Goal: Task Accomplishment & Management: Complete application form

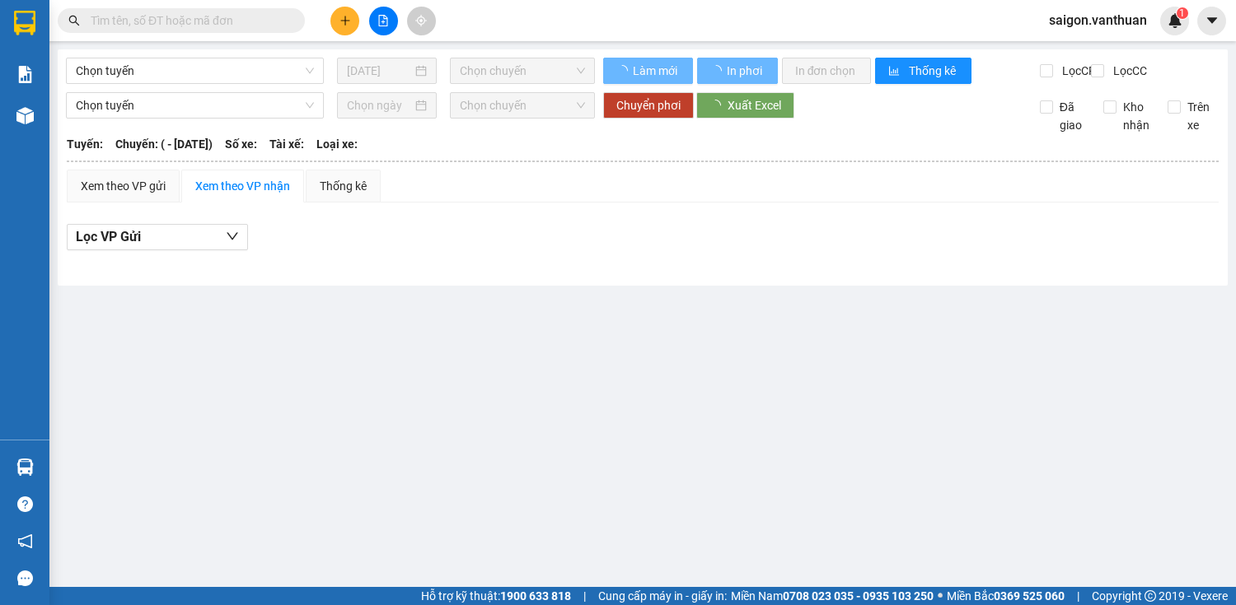
type input "[DATE]"
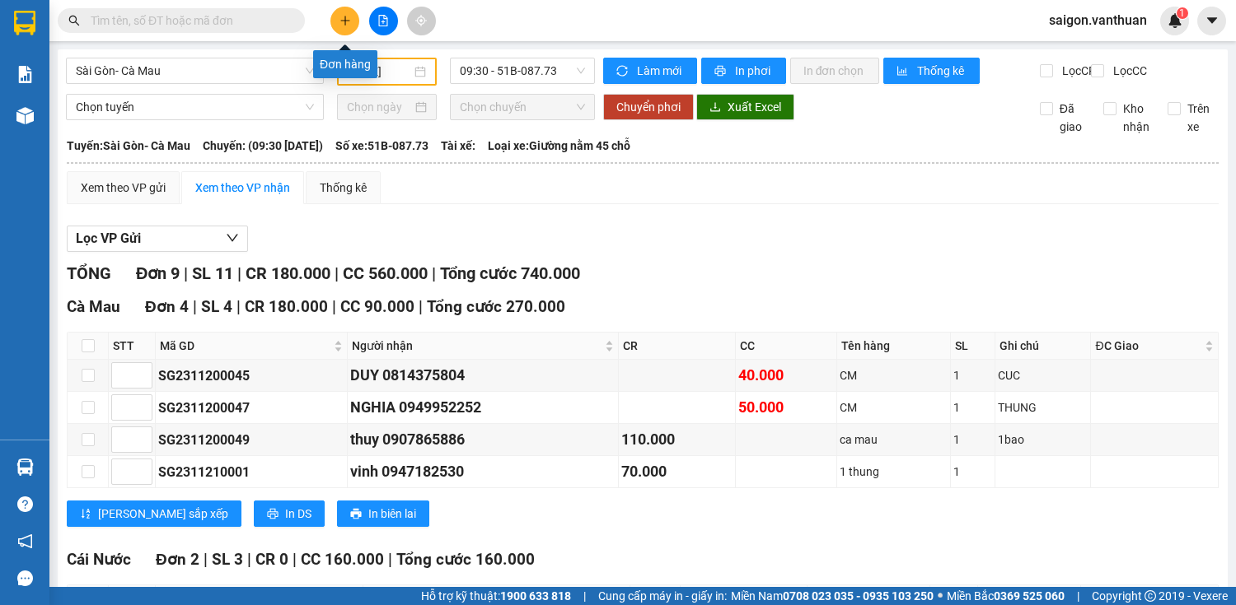
click at [345, 12] on button at bounding box center [344, 21] width 29 height 29
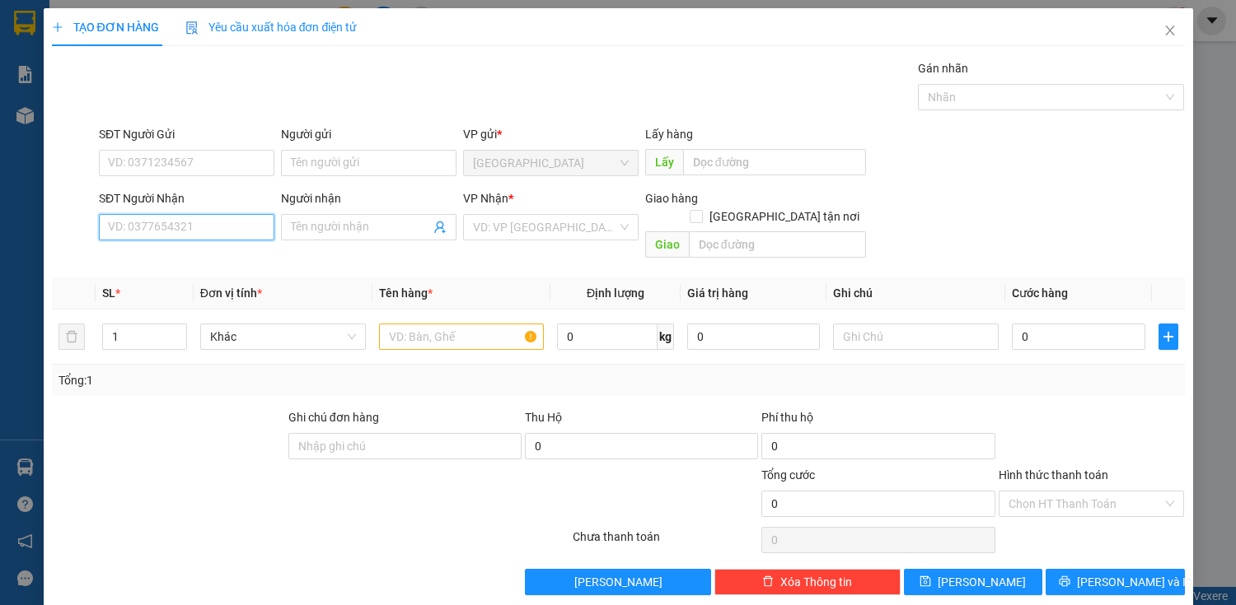
click at [202, 221] on input "SĐT Người Nhận" at bounding box center [186, 227] width 175 height 26
click at [212, 227] on input "SĐT Người Nhận" at bounding box center [186, 227] width 175 height 26
drag, startPoint x: 208, startPoint y: 211, endPoint x: 209, endPoint y: 222, distance: 10.8
click at [208, 217] on div "SĐT Người Nhận VD: 0377654321" at bounding box center [186, 218] width 175 height 58
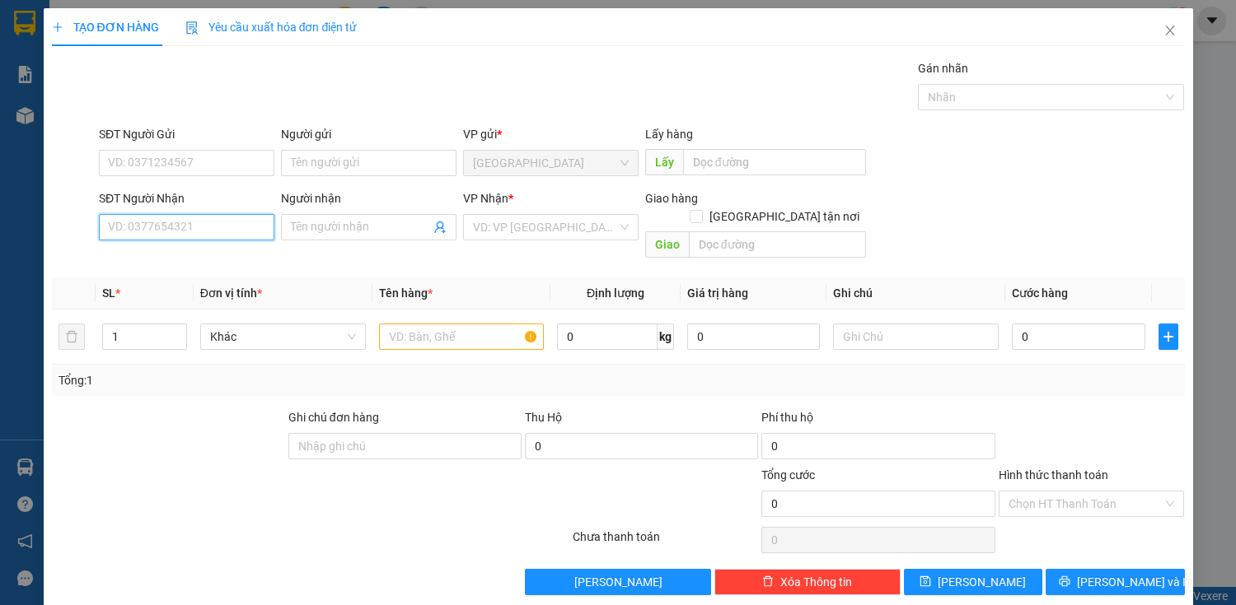
click at [210, 224] on input "SĐT Người Nhận" at bounding box center [186, 227] width 175 height 26
type input "0947361620"
click at [336, 236] on span at bounding box center [368, 227] width 175 height 26
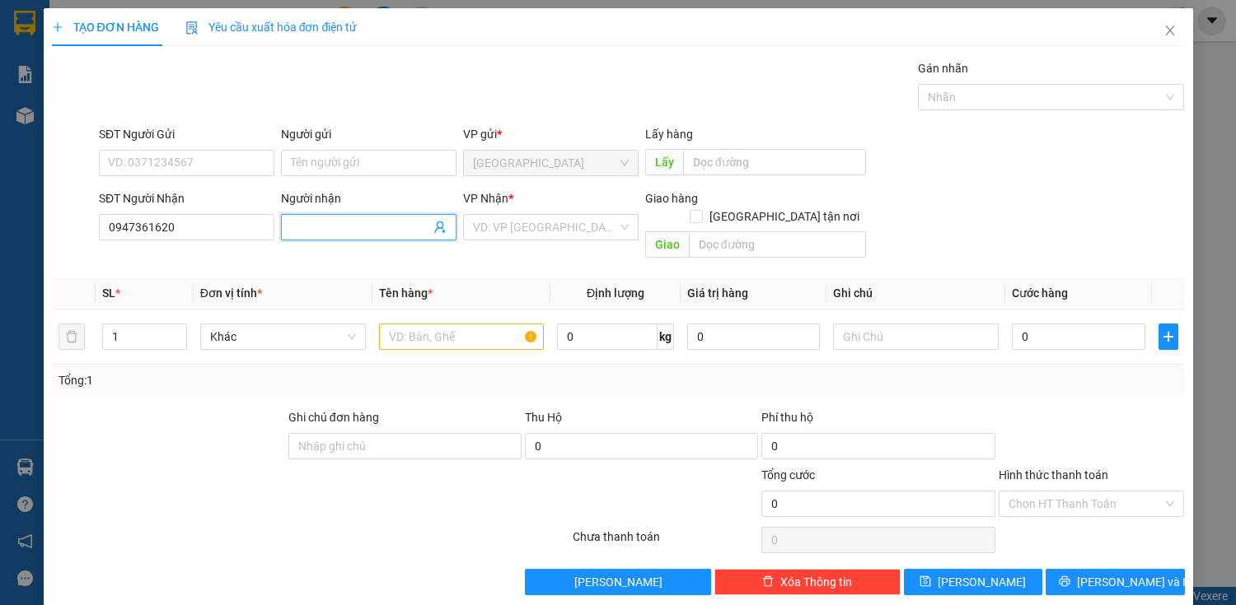
click at [389, 225] on input "Người nhận" at bounding box center [360, 227] width 139 height 18
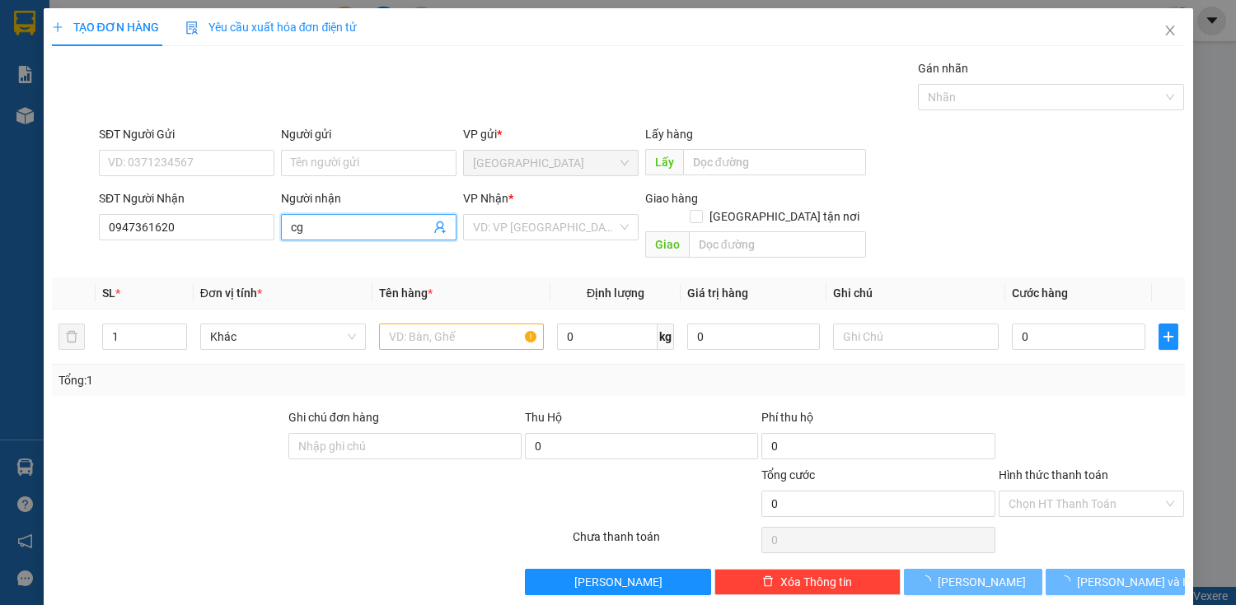
type input "c"
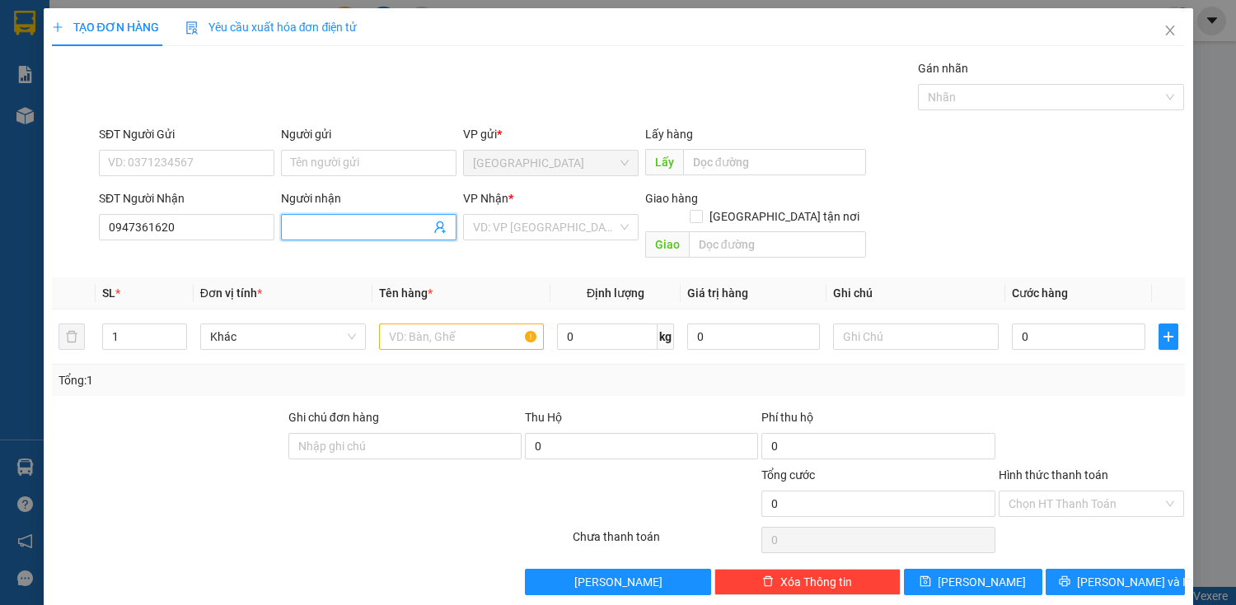
click at [387, 234] on input "Người nhận" at bounding box center [360, 227] width 139 height 18
click at [533, 226] on input "search" at bounding box center [545, 227] width 144 height 25
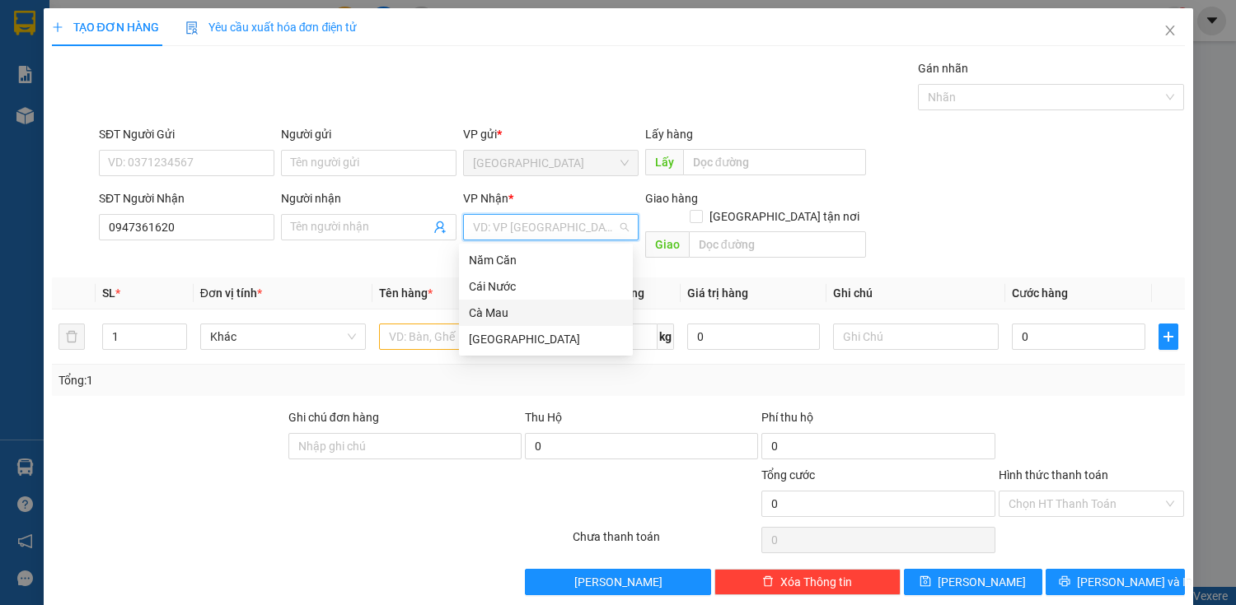
drag, startPoint x: 525, startPoint y: 310, endPoint x: 484, endPoint y: 311, distance: 40.4
click at [526, 310] on div "Cà Mau" at bounding box center [546, 313] width 154 height 18
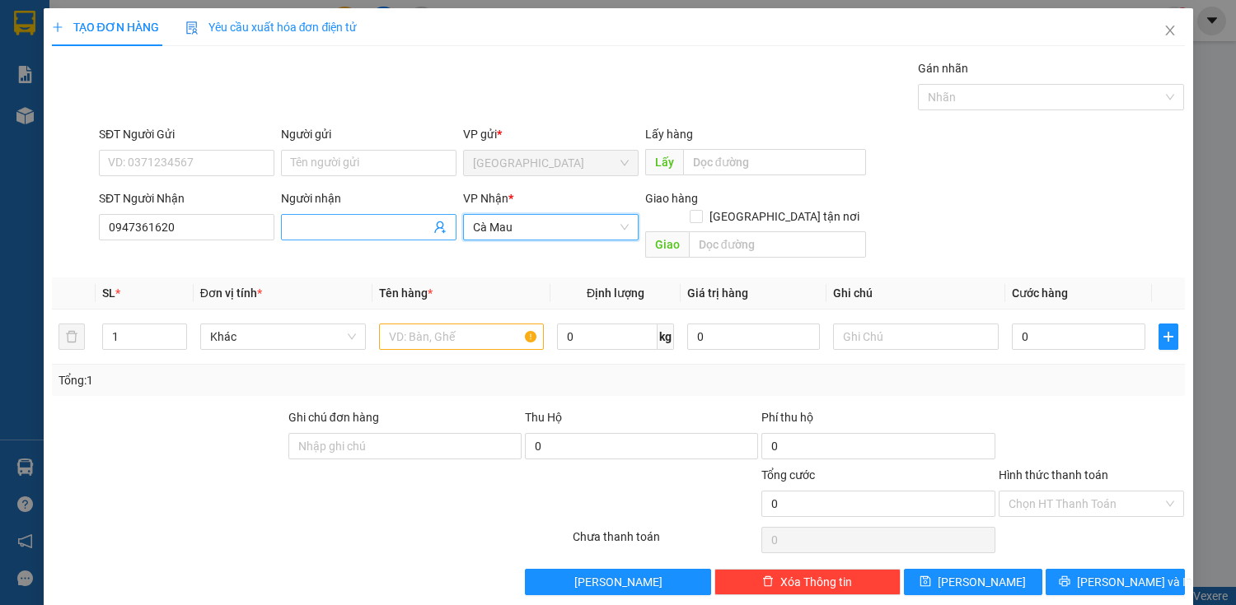
drag, startPoint x: 338, startPoint y: 237, endPoint x: 346, endPoint y: 250, distance: 15.5
click at [339, 237] on span at bounding box center [368, 227] width 175 height 26
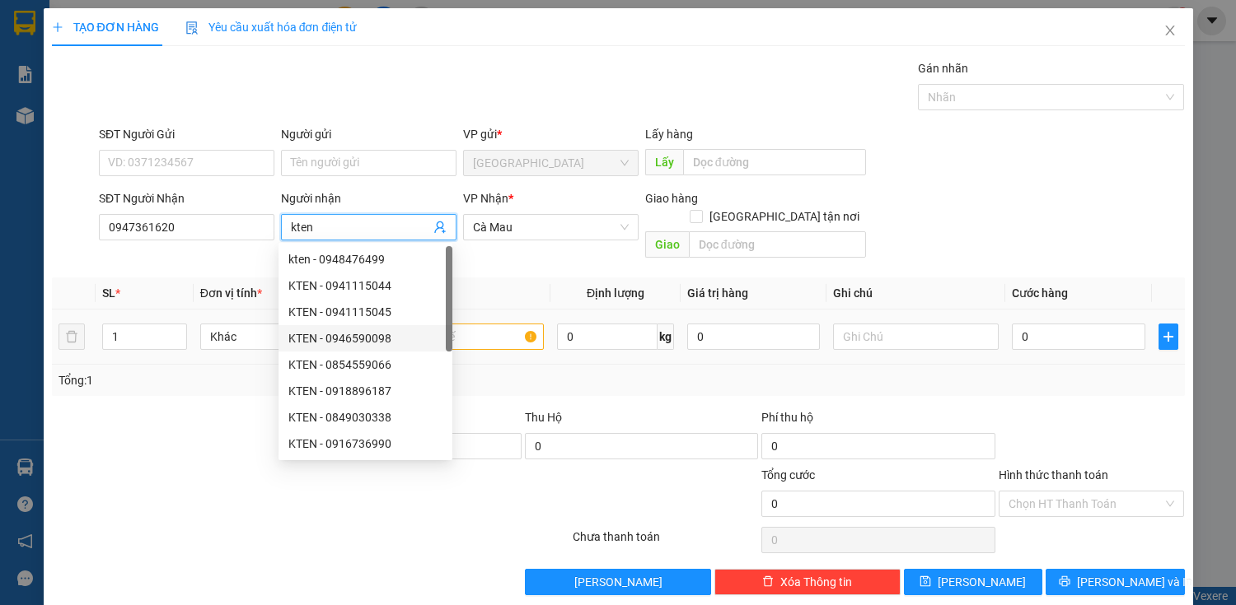
type input "kten"
click at [475, 324] on input "text" at bounding box center [462, 337] width 166 height 26
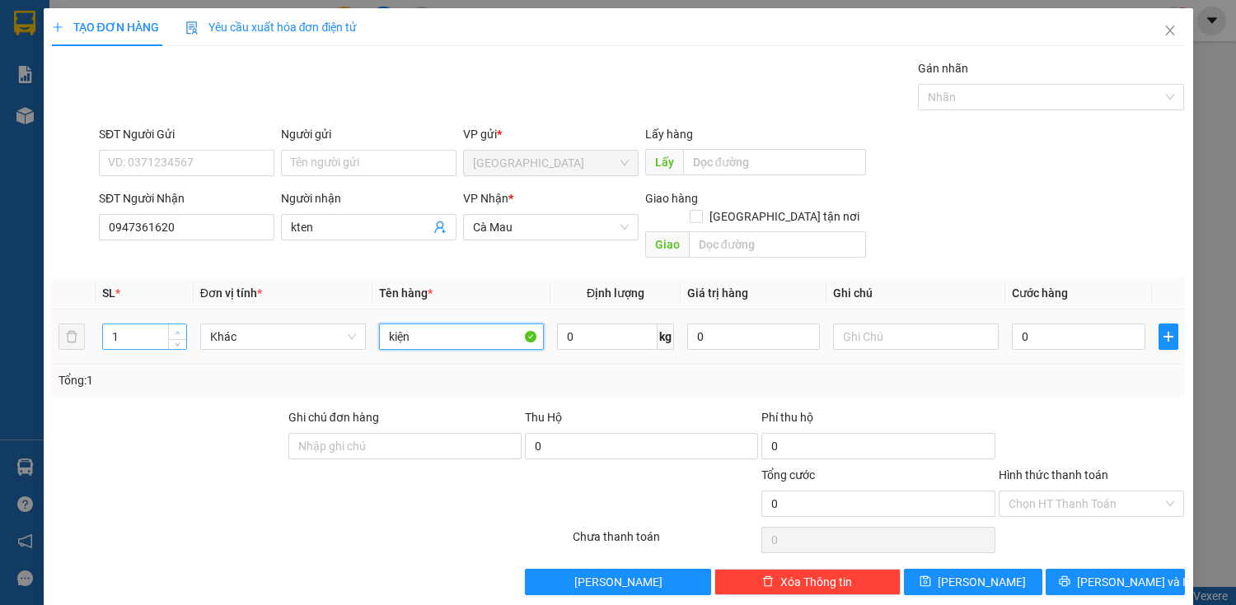
type input "kiện"
type input "2"
click at [176, 328] on span "up" at bounding box center [178, 333] width 10 height 10
click at [1050, 324] on input "0" at bounding box center [1078, 337] width 133 height 26
click at [1051, 324] on input "0" at bounding box center [1078, 337] width 133 height 26
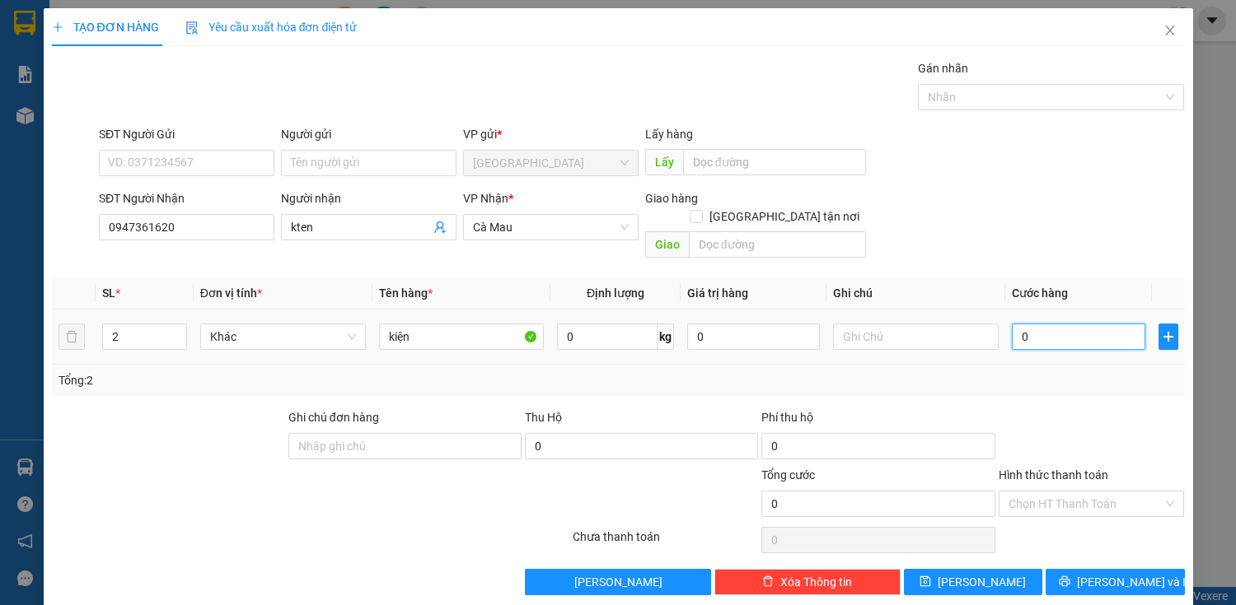
type input "10"
type input "160"
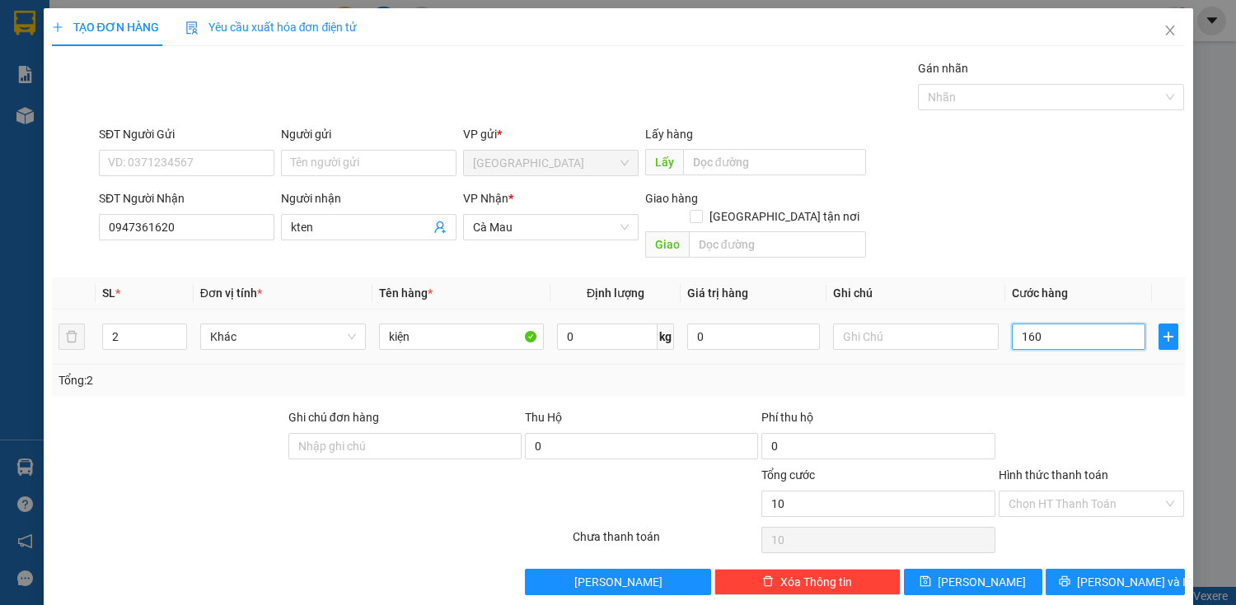
type input "160"
type input "1.600"
type input "16.000"
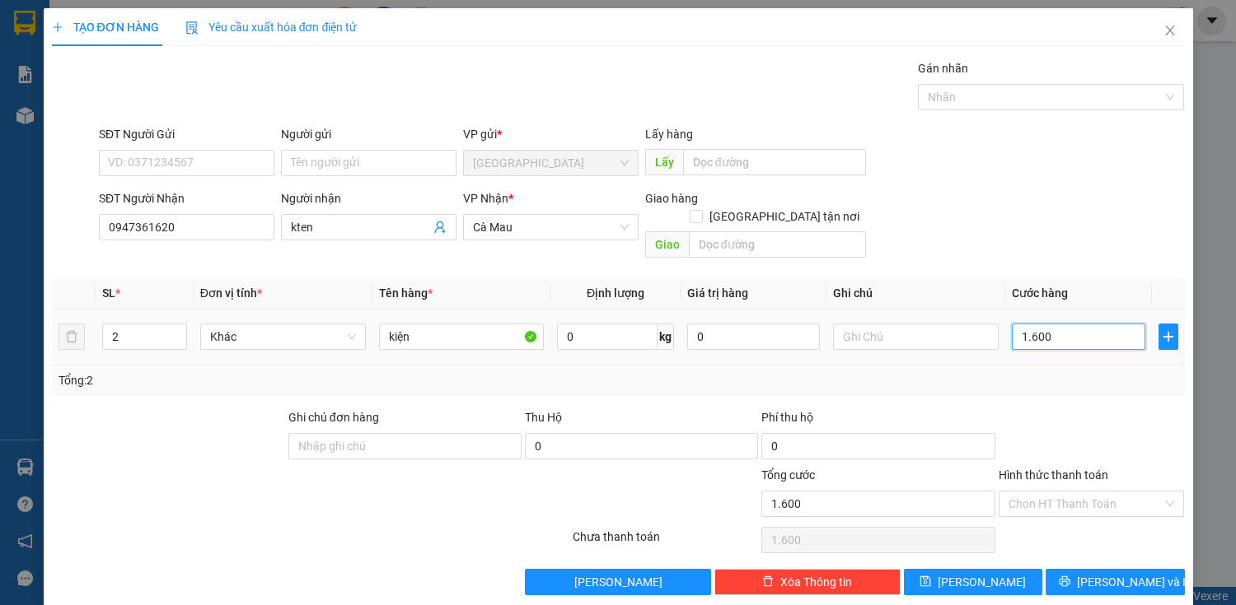
type input "16.000"
type input "160.000"
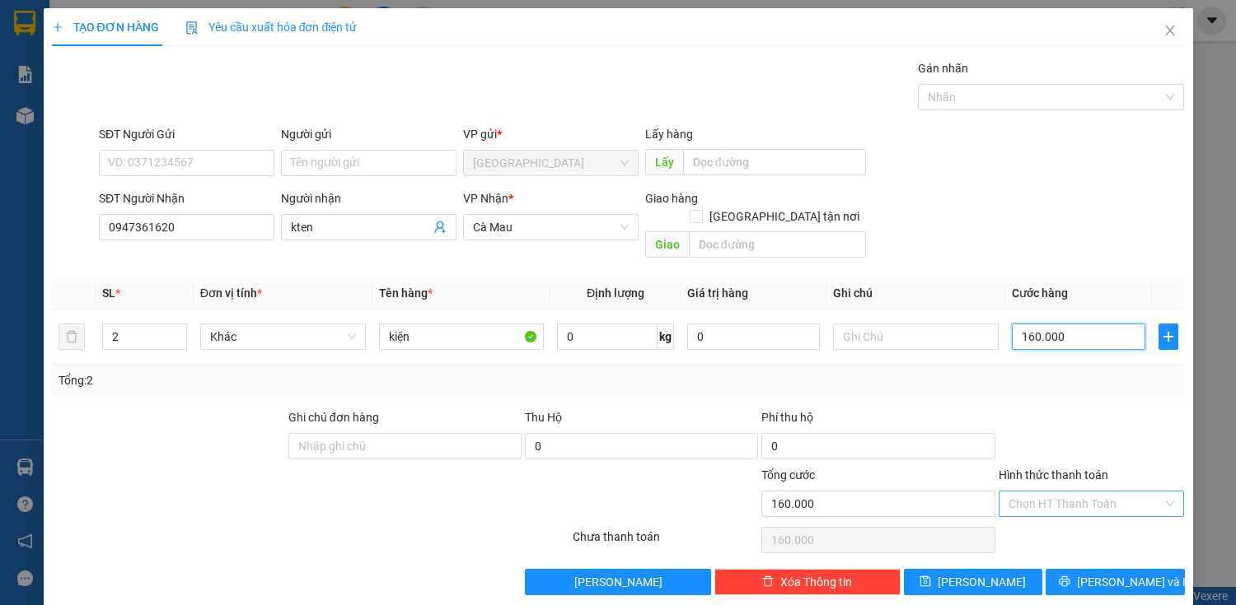
type input "160.000"
drag, startPoint x: 1101, startPoint y: 479, endPoint x: 1101, endPoint y: 498, distance: 19.8
click at [1101, 492] on input "Hình thức thanh toán" at bounding box center [1085, 504] width 155 height 25
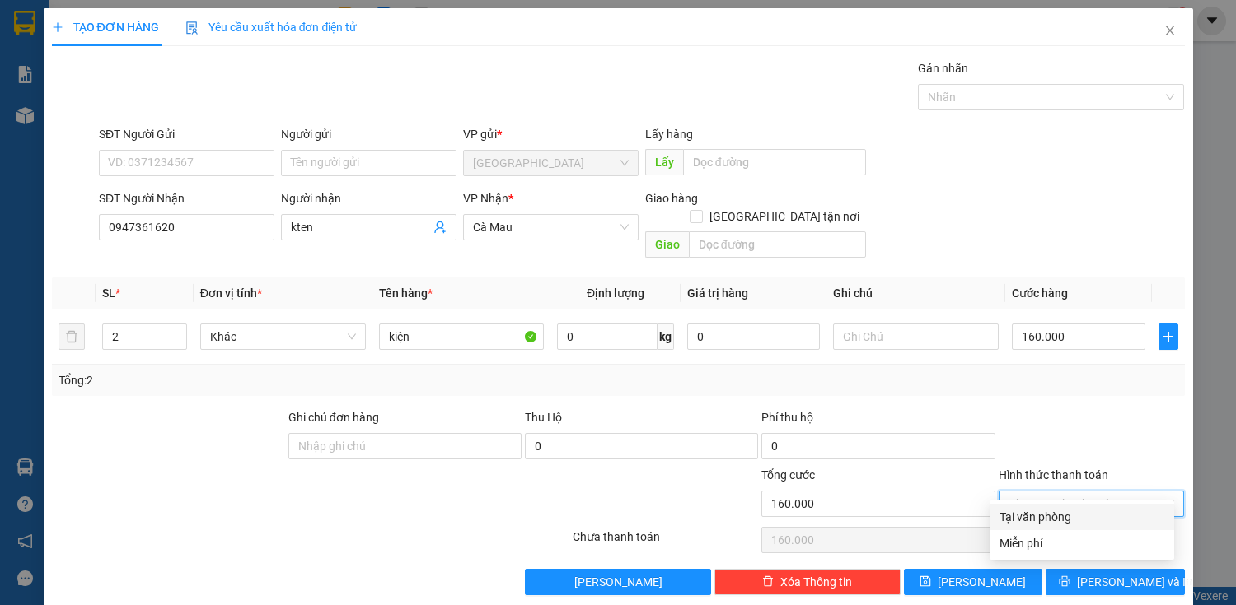
drag, startPoint x: 1092, startPoint y: 511, endPoint x: 1100, endPoint y: 551, distance: 41.0
click at [1091, 512] on div "Tại văn phòng" at bounding box center [1081, 517] width 165 height 18
type input "0"
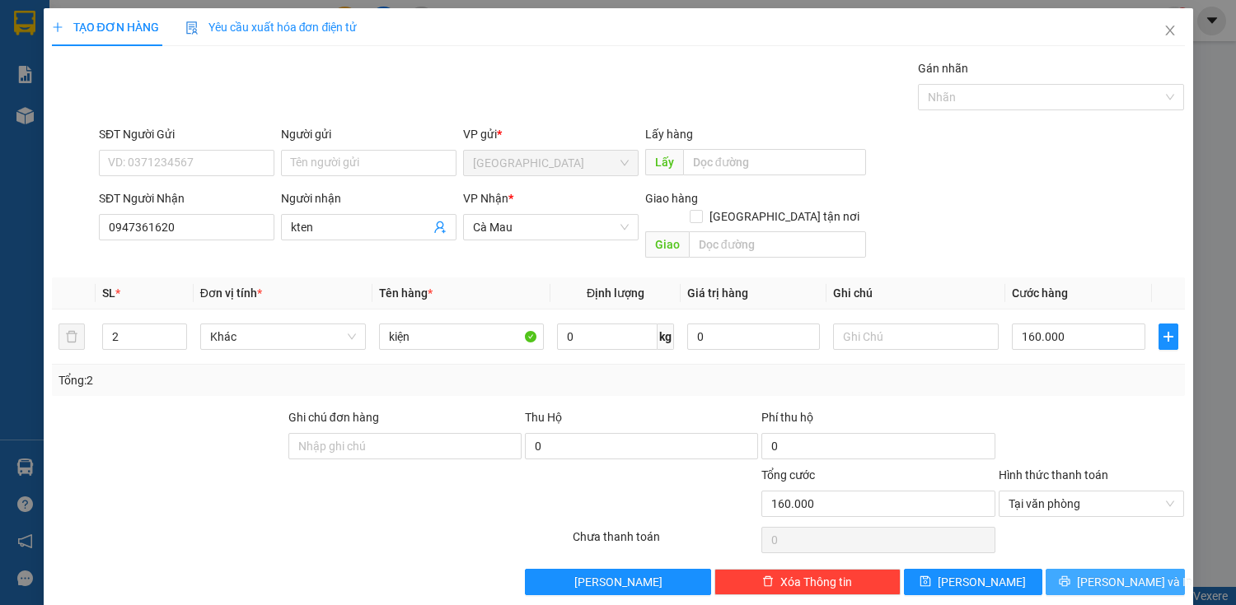
click at [1101, 573] on span "[PERSON_NAME] và In" at bounding box center [1134, 582] width 115 height 18
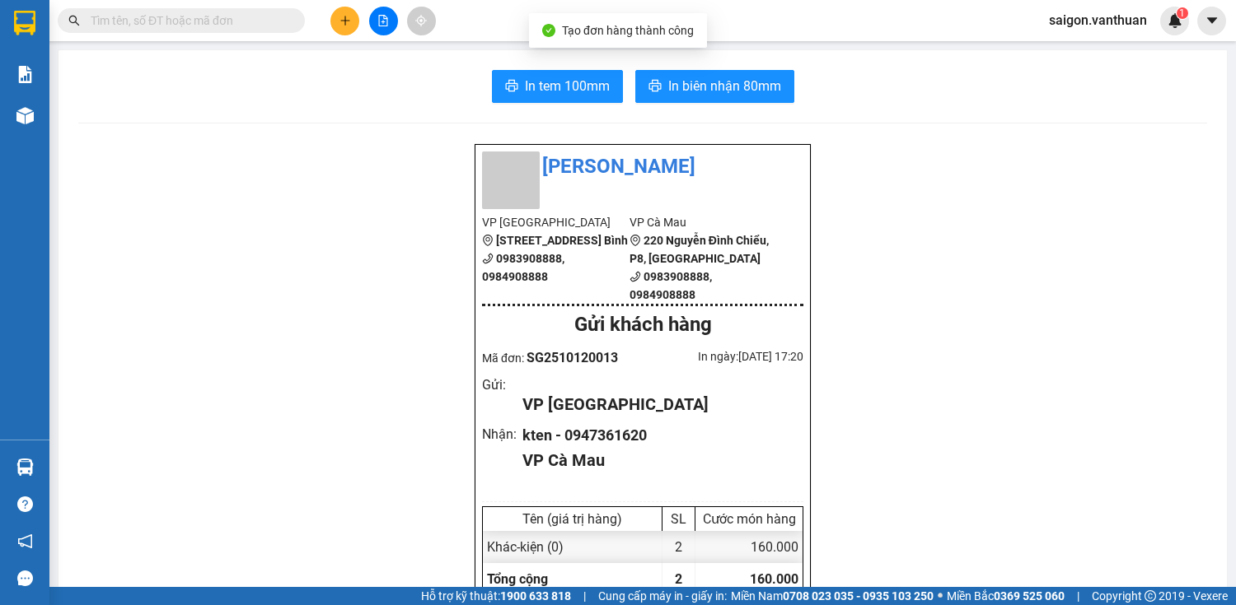
click at [690, 45] on div "Tạo đơn hàng thành công" at bounding box center [618, 30] width 178 height 35
click at [690, 73] on button "In biên nhận 80mm" at bounding box center [714, 86] width 159 height 33
click at [596, 96] on span "In tem 100mm" at bounding box center [567, 86] width 85 height 21
click at [343, 22] on icon "plus" at bounding box center [345, 21] width 12 height 12
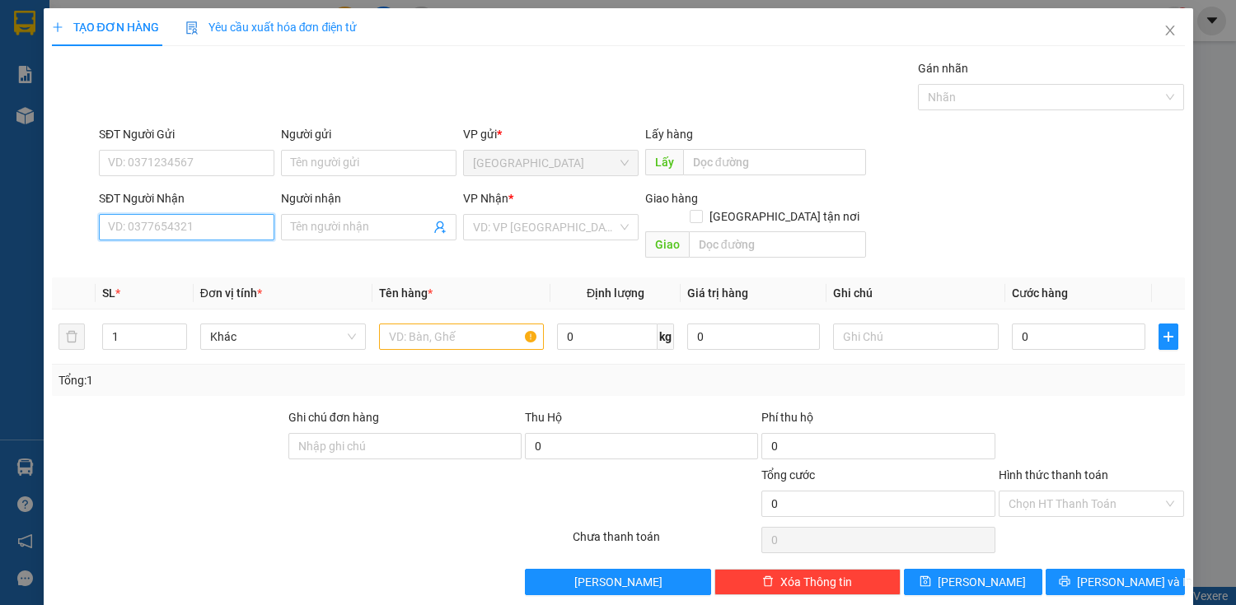
click at [207, 231] on input "SĐT Người Nhận" at bounding box center [186, 227] width 175 height 26
click at [248, 253] on div "0916113692 - NHÂN" at bounding box center [185, 259] width 154 height 18
type input "0916113692"
type input "NHÂN"
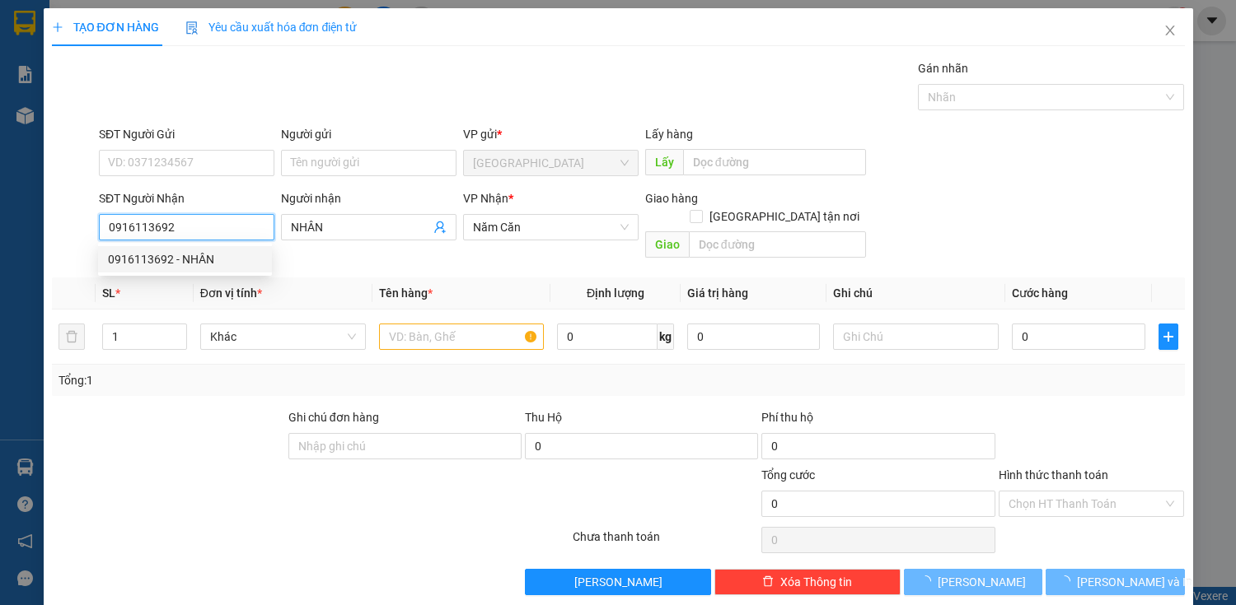
type input "40.000"
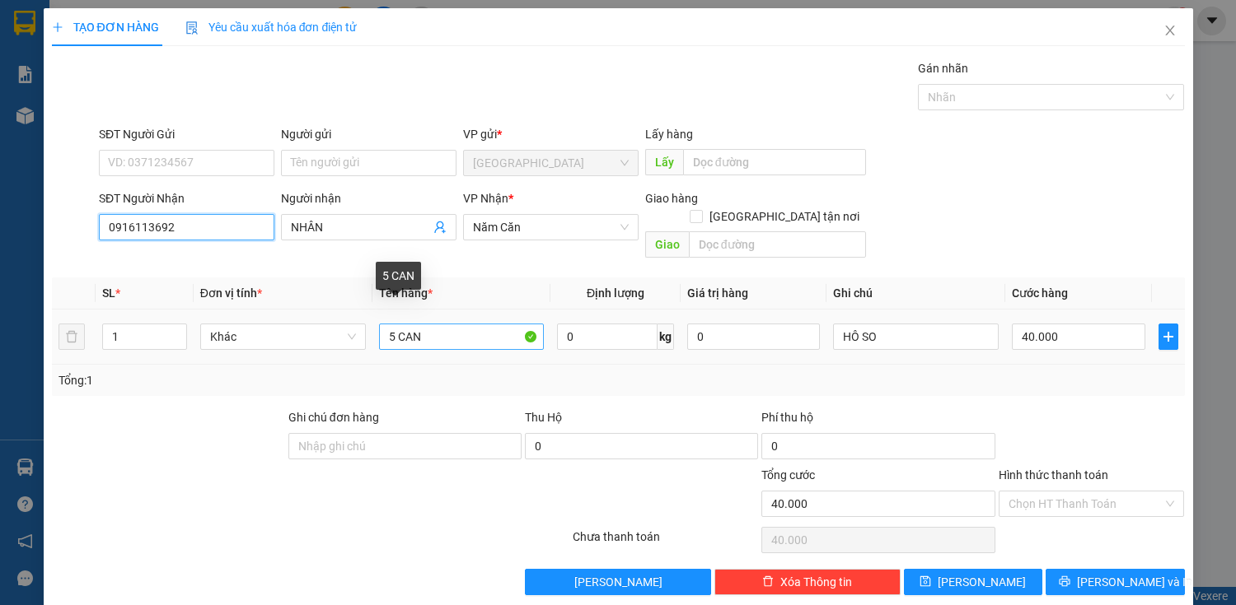
type input "0916113692"
click at [498, 324] on input "5 CAN" at bounding box center [462, 337] width 166 height 26
click at [486, 324] on input "5 CAN" at bounding box center [462, 337] width 166 height 26
type input "5"
type input "xe máy"
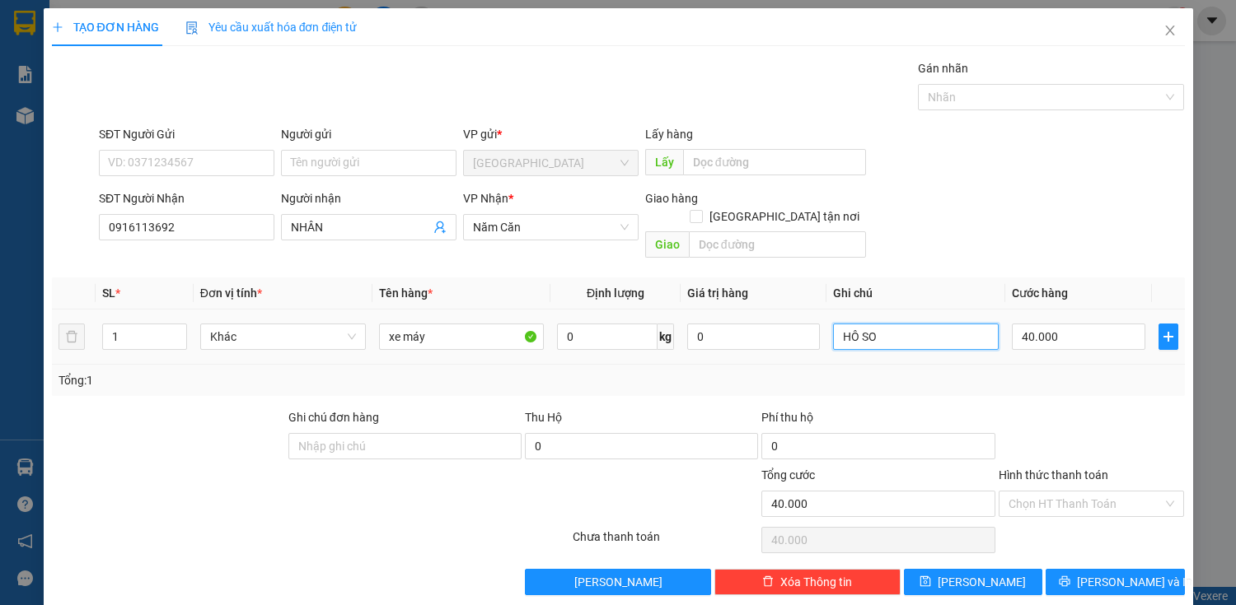
click at [915, 327] on input "HÔ SO" at bounding box center [916, 337] width 166 height 26
type input "H"
type input "0"
click at [1055, 324] on input "0" at bounding box center [1078, 337] width 133 height 26
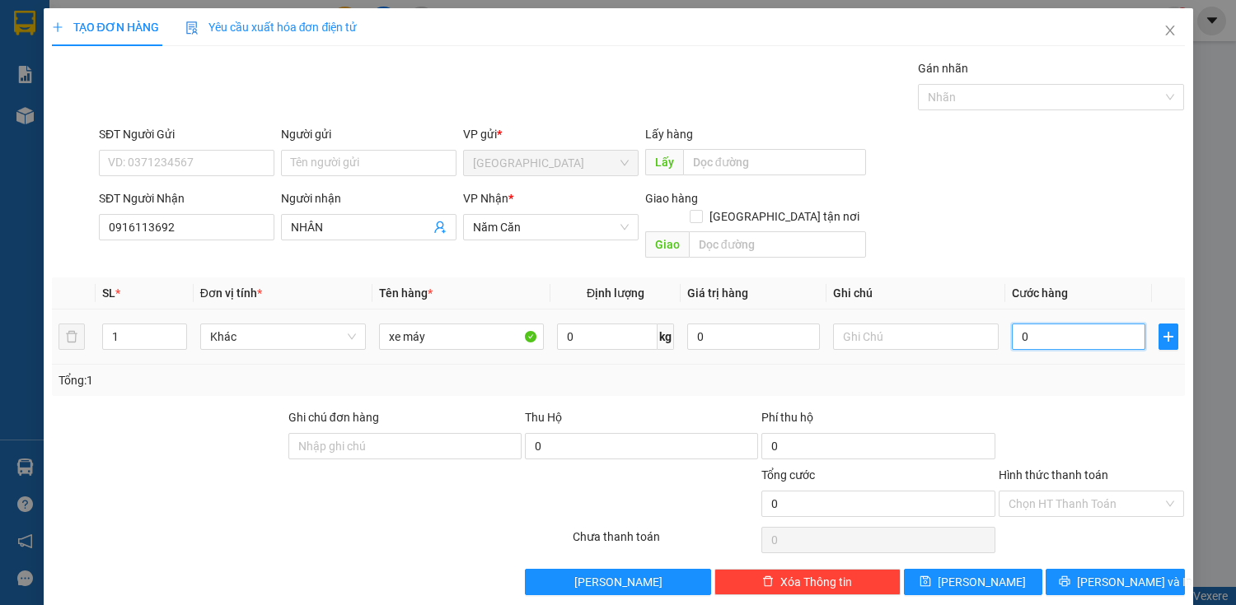
type input "0"
type input "40"
type input "400"
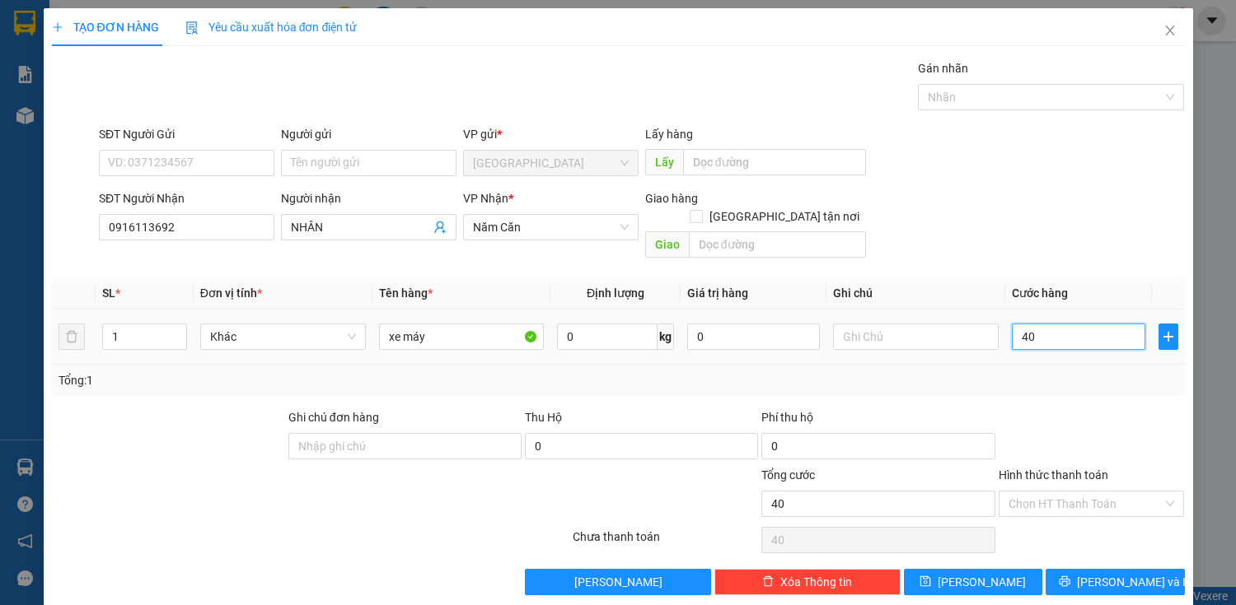
type input "400"
type input "4.000"
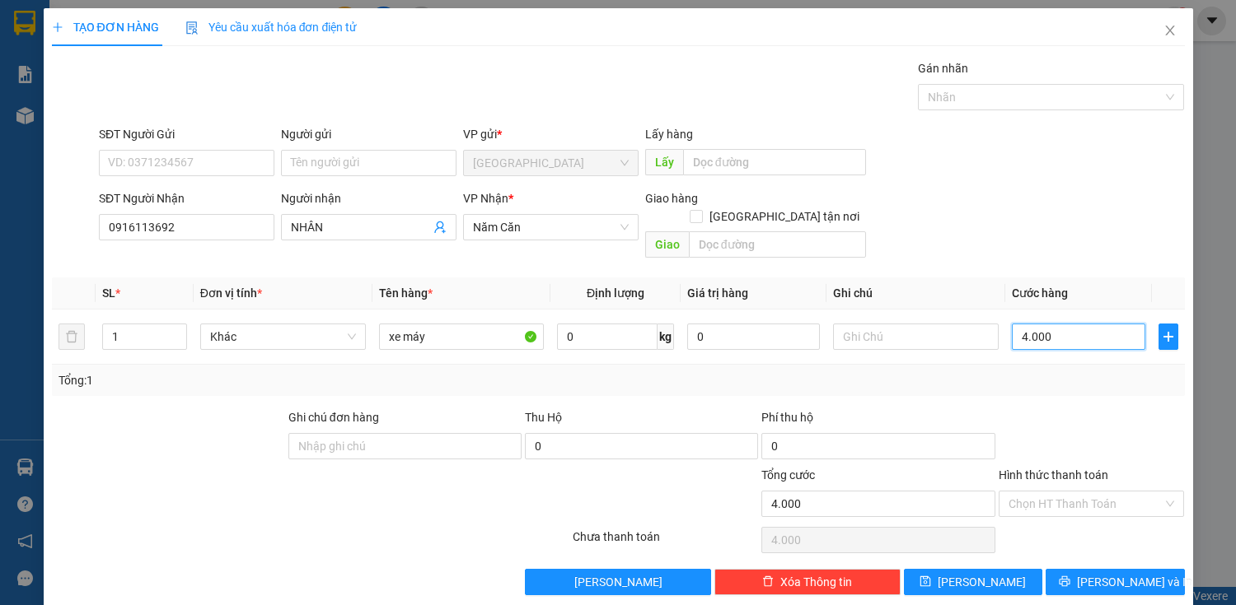
type input "40.000"
type input "400.000"
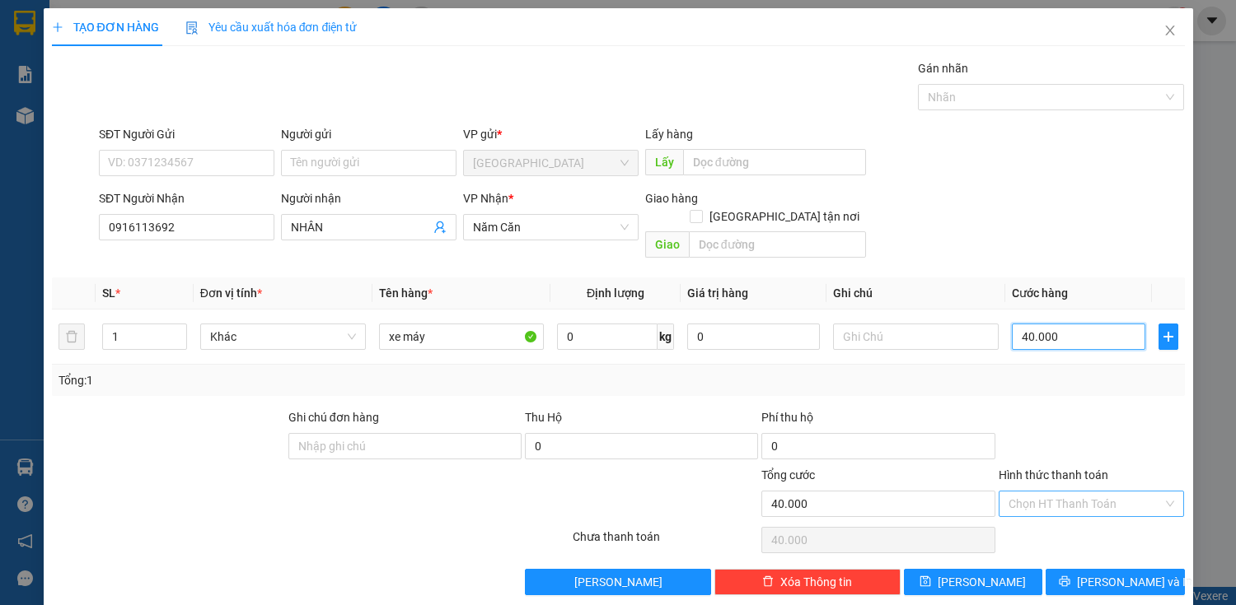
type input "400.000"
click at [1097, 547] on div "Transit Pickup Surcharge Ids Transit Deliver Surcharge Ids Transit Deliver Surc…" at bounding box center [618, 327] width 1133 height 536
drag, startPoint x: 1097, startPoint y: 554, endPoint x: 1064, endPoint y: 519, distance: 48.4
click at [1097, 573] on span "[PERSON_NAME] và In" at bounding box center [1134, 582] width 115 height 18
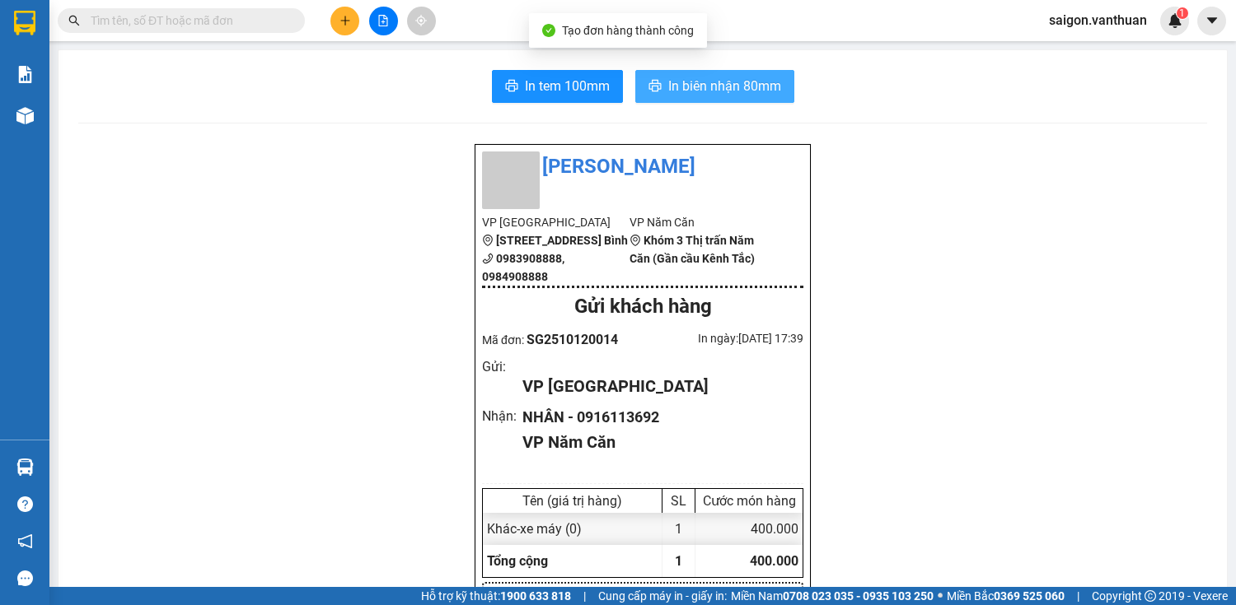
click at [695, 92] on span "In biên nhận 80mm" at bounding box center [724, 86] width 113 height 21
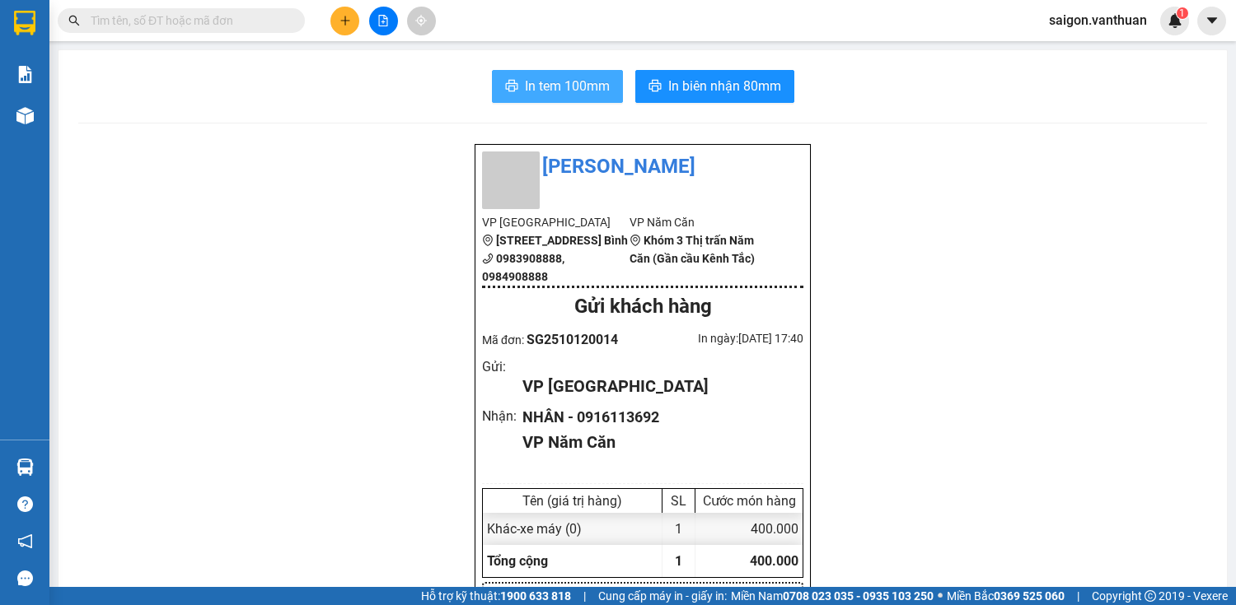
drag, startPoint x: 555, startPoint y: 93, endPoint x: 575, endPoint y: 80, distance: 23.8
click at [557, 91] on span "In tem 100mm" at bounding box center [567, 86] width 85 height 21
click at [341, 26] on button at bounding box center [344, 21] width 29 height 29
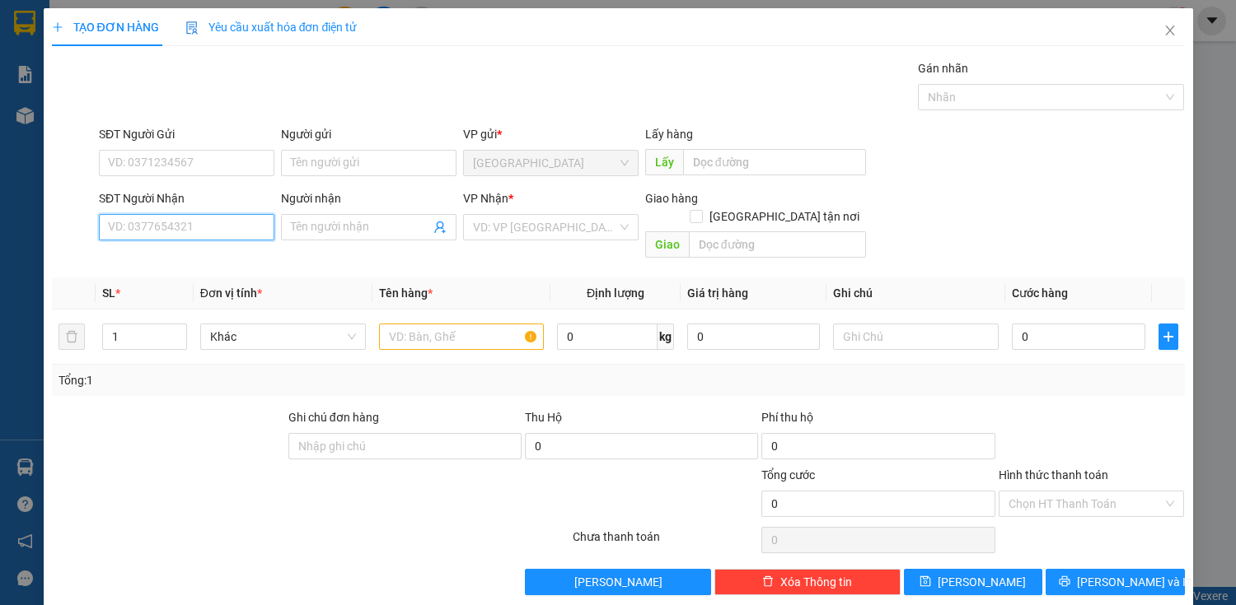
click at [185, 226] on input "SĐT Người Nhận" at bounding box center [186, 227] width 175 height 26
drag, startPoint x: 196, startPoint y: 260, endPoint x: 186, endPoint y: 268, distance: 12.4
click at [197, 260] on div "0917272588 - [PERSON_NAME]" at bounding box center [189, 259] width 162 height 18
type input "0917272588"
type input "ngọc"
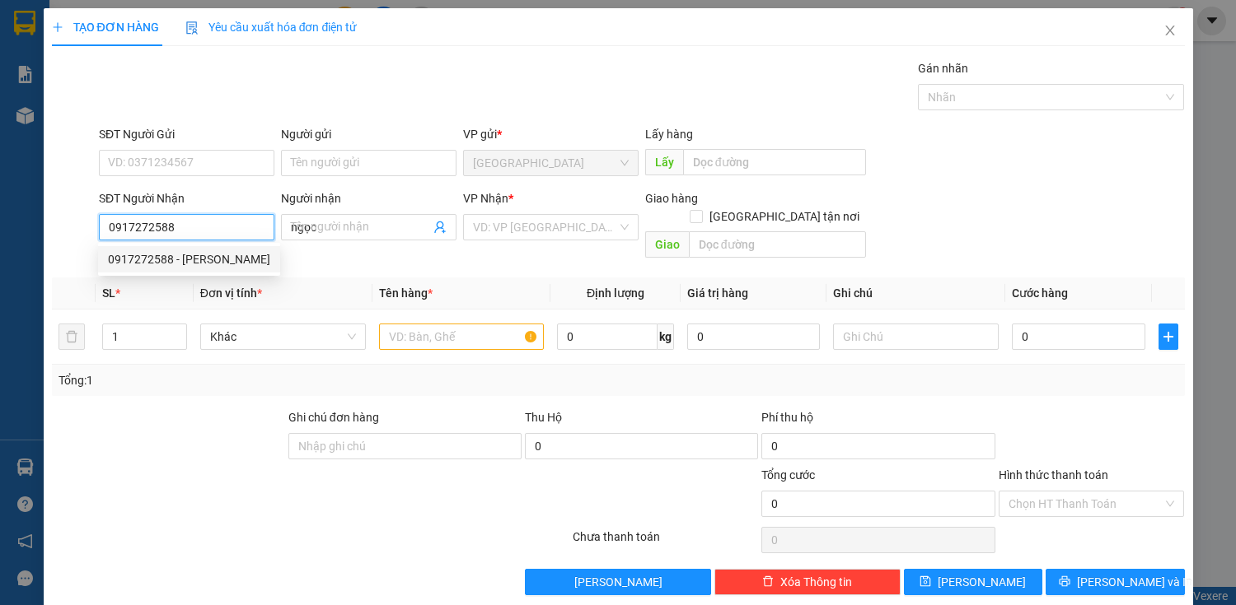
type input "50.000"
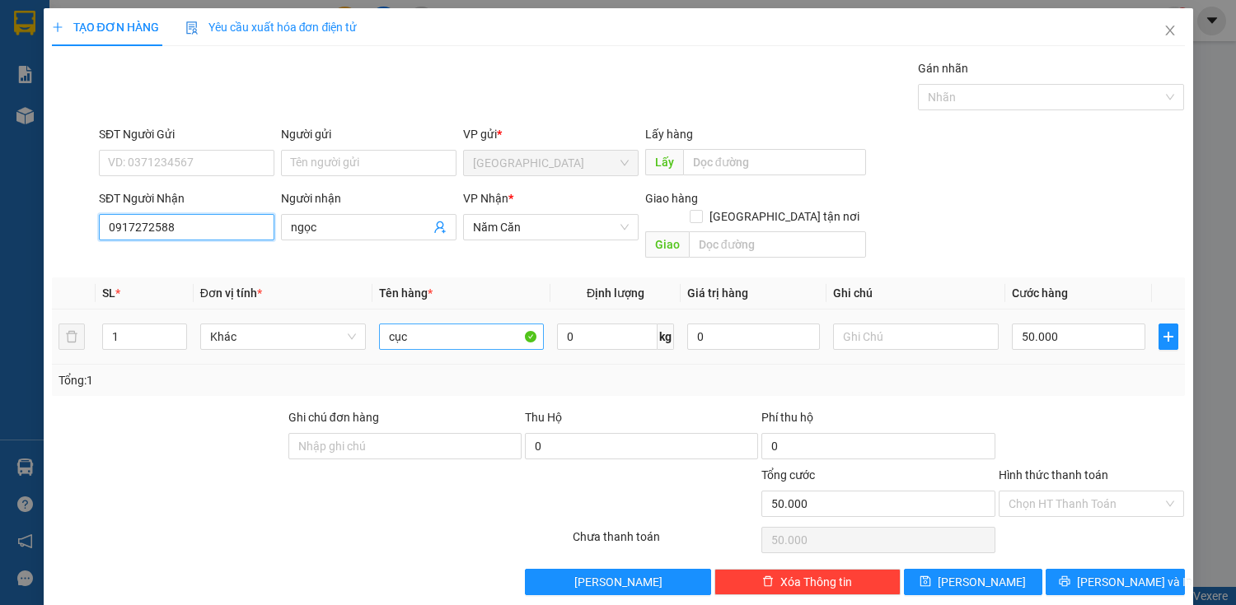
type input "0917272588"
click at [473, 328] on input "cục" at bounding box center [462, 337] width 166 height 26
type input "c"
click at [474, 324] on input "th" at bounding box center [462, 337] width 166 height 26
type input "thu"
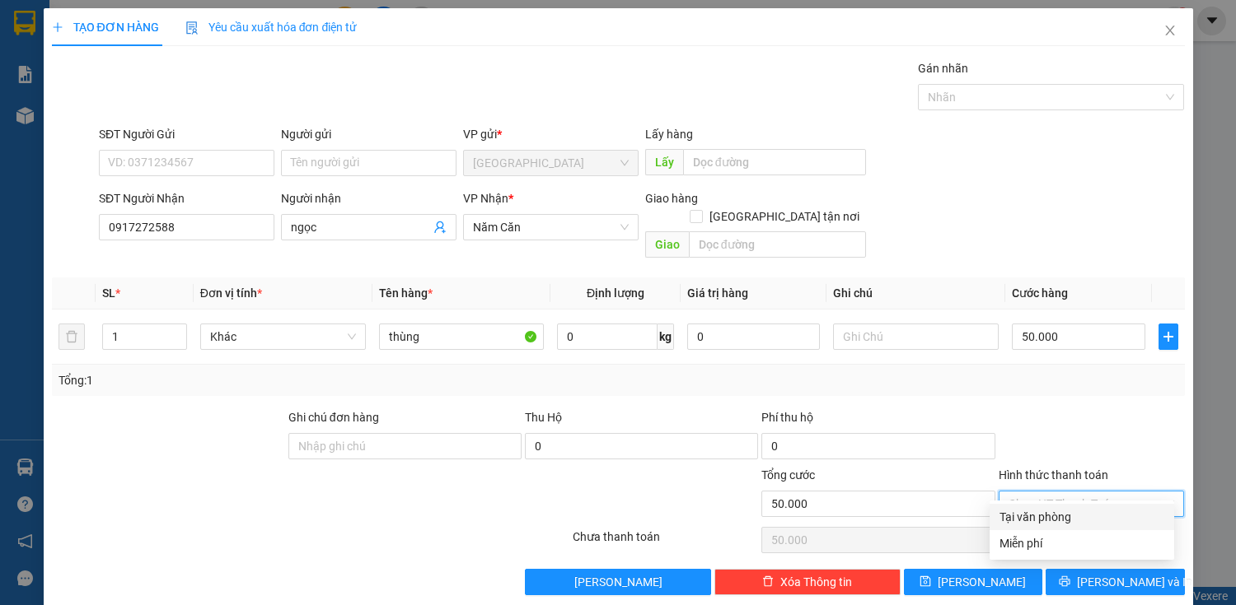
click at [1059, 492] on input "Hình thức thanh toán" at bounding box center [1085, 504] width 155 height 25
drag, startPoint x: 1050, startPoint y: 514, endPoint x: 1050, endPoint y: 526, distance: 11.5
click at [1050, 514] on div "Tại văn phòng" at bounding box center [1081, 517] width 165 height 18
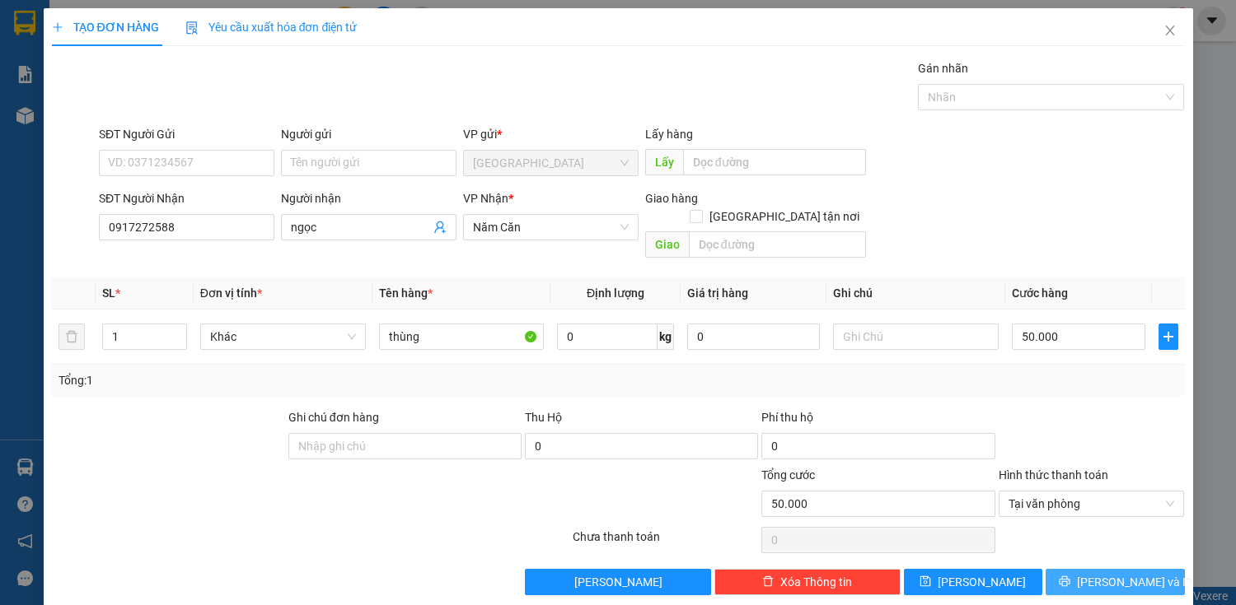
click at [1071, 569] on button "[PERSON_NAME] và In" at bounding box center [1114, 582] width 138 height 26
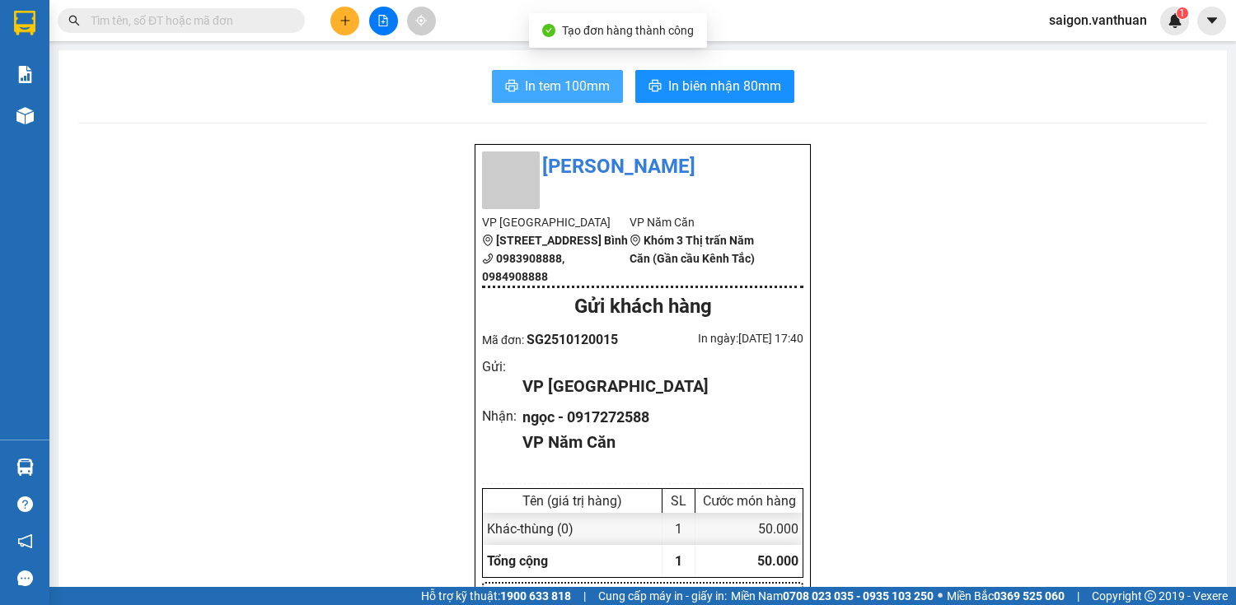
click at [600, 78] on span "In tem 100mm" at bounding box center [567, 86] width 85 height 21
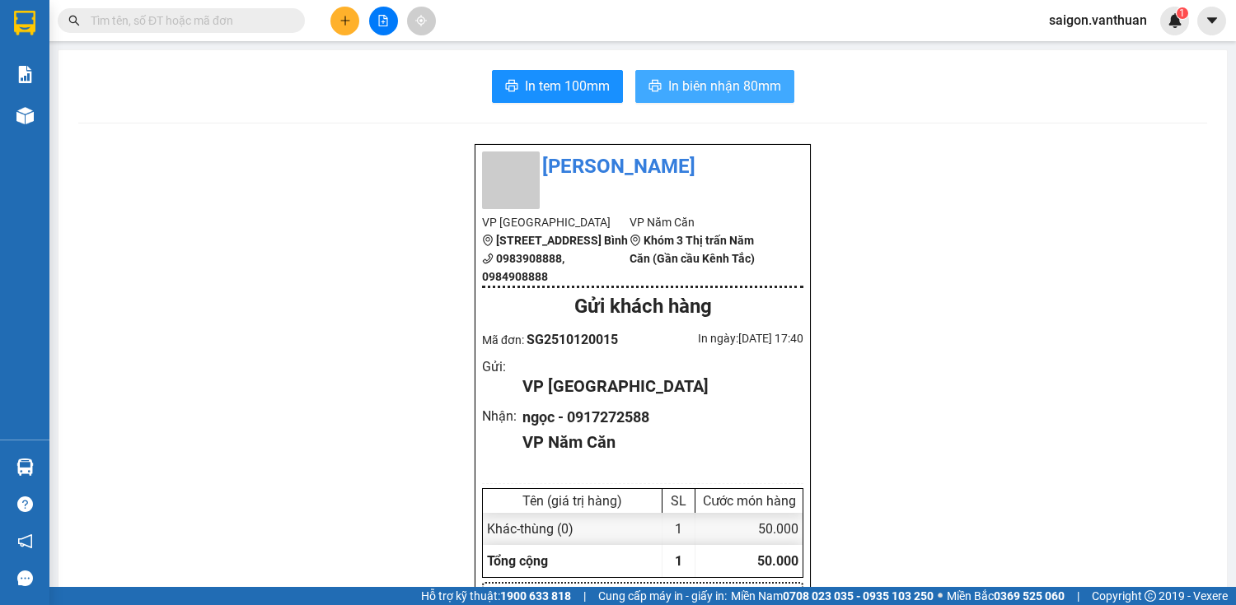
click at [733, 91] on span "In biên nhận 80mm" at bounding box center [724, 86] width 113 height 21
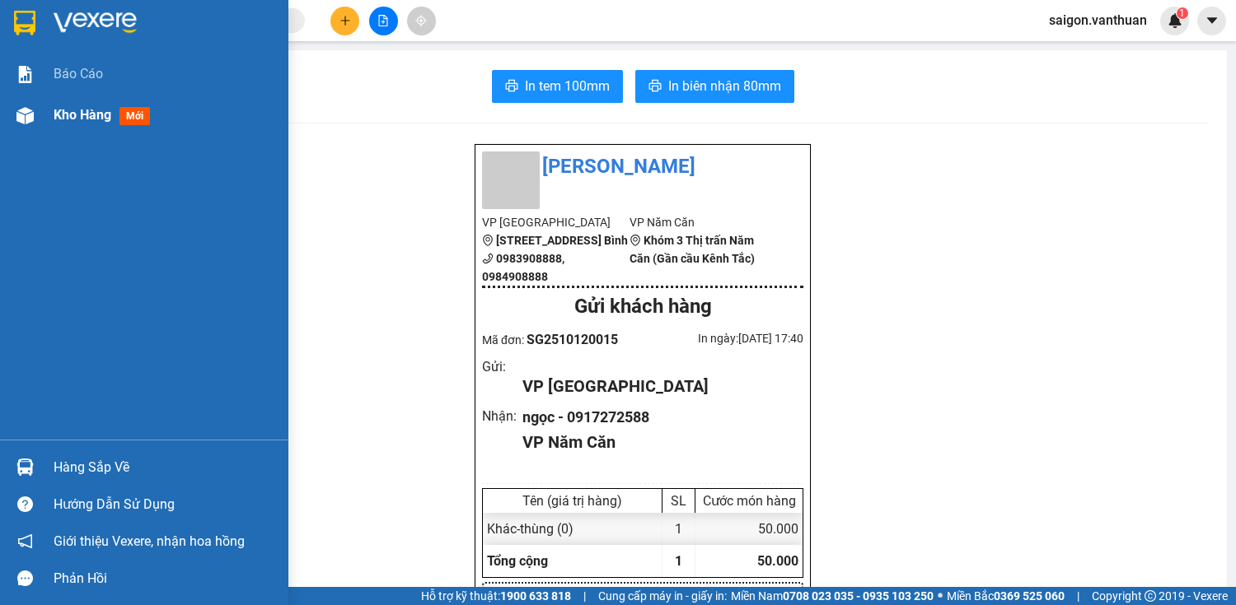
drag, startPoint x: 37, startPoint y: 122, endPoint x: 46, endPoint y: 113, distance: 12.8
click at [40, 121] on div "Kho hàng mới" at bounding box center [144, 115] width 288 height 41
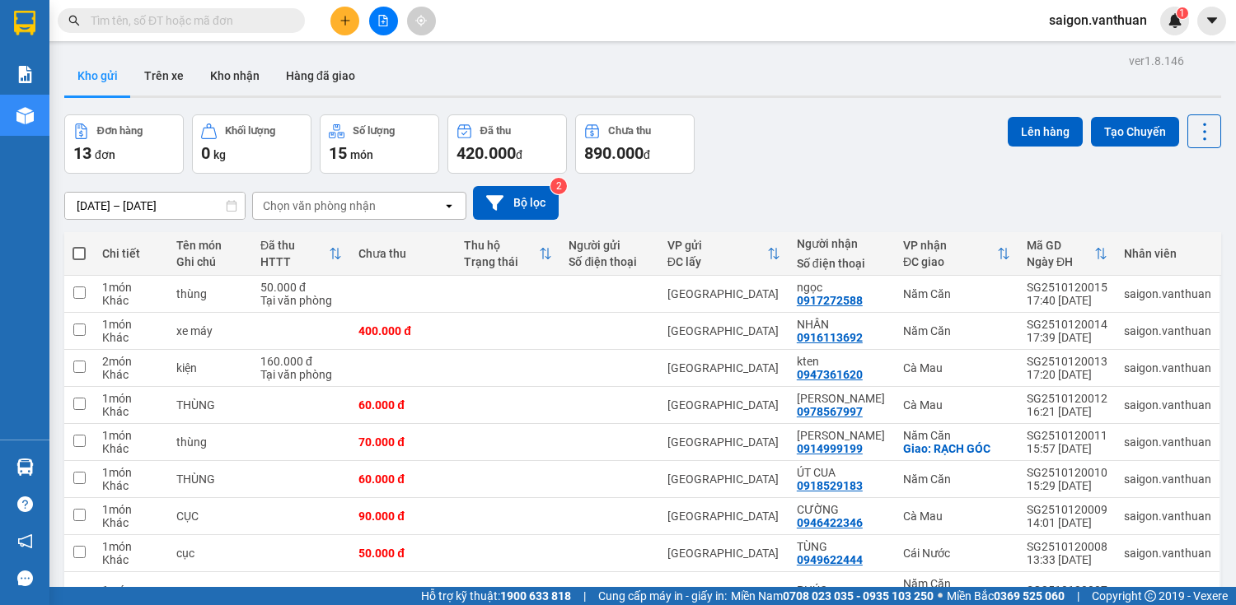
drag, startPoint x: 84, startPoint y: 254, endPoint x: 527, endPoint y: 224, distance: 444.2
click at [92, 251] on th at bounding box center [79, 254] width 30 height 44
drag, startPoint x: 74, startPoint y: 254, endPoint x: 110, endPoint y: 242, distance: 38.0
click at [84, 254] on span at bounding box center [78, 253] width 13 height 13
click at [79, 245] on input "checkbox" at bounding box center [79, 245] width 0 height 0
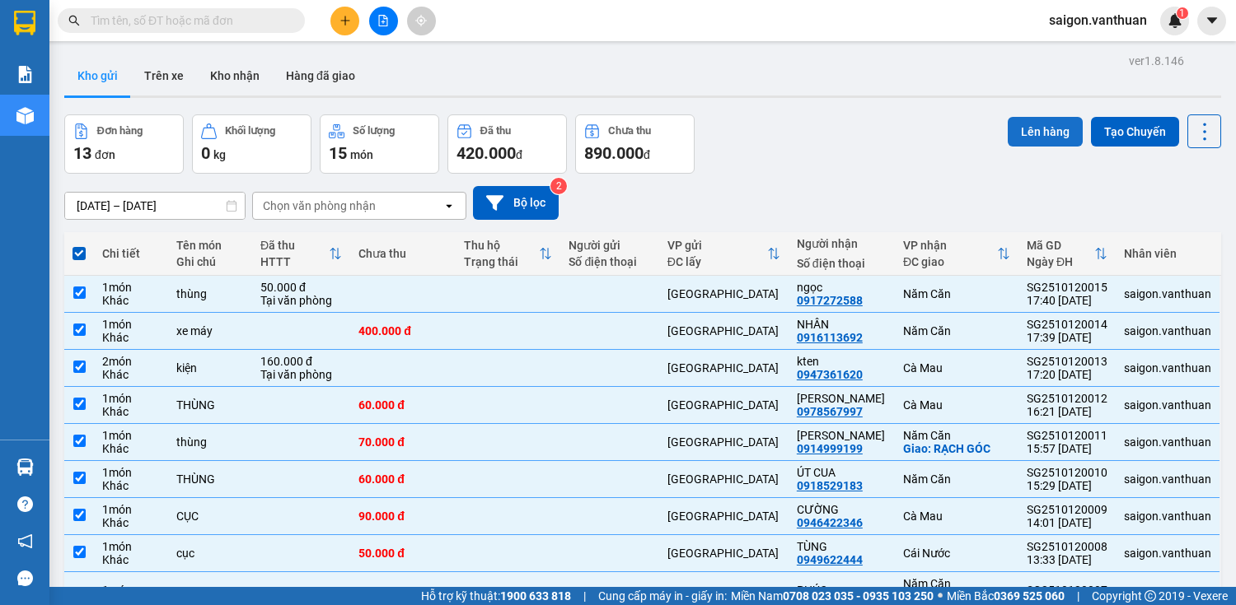
click at [1041, 117] on button "Lên hàng" at bounding box center [1044, 132] width 75 height 30
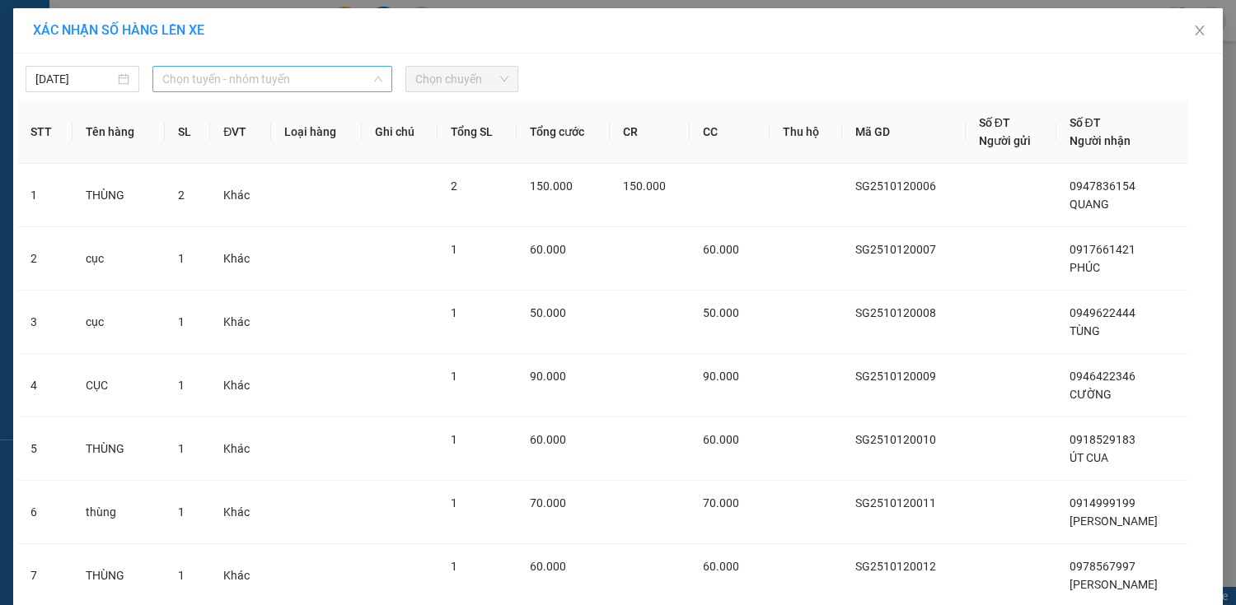
drag, startPoint x: 278, startPoint y: 79, endPoint x: 287, endPoint y: 201, distance: 122.3
click at [283, 86] on span "Chọn tuyến - nhóm tuyến" at bounding box center [272, 79] width 220 height 25
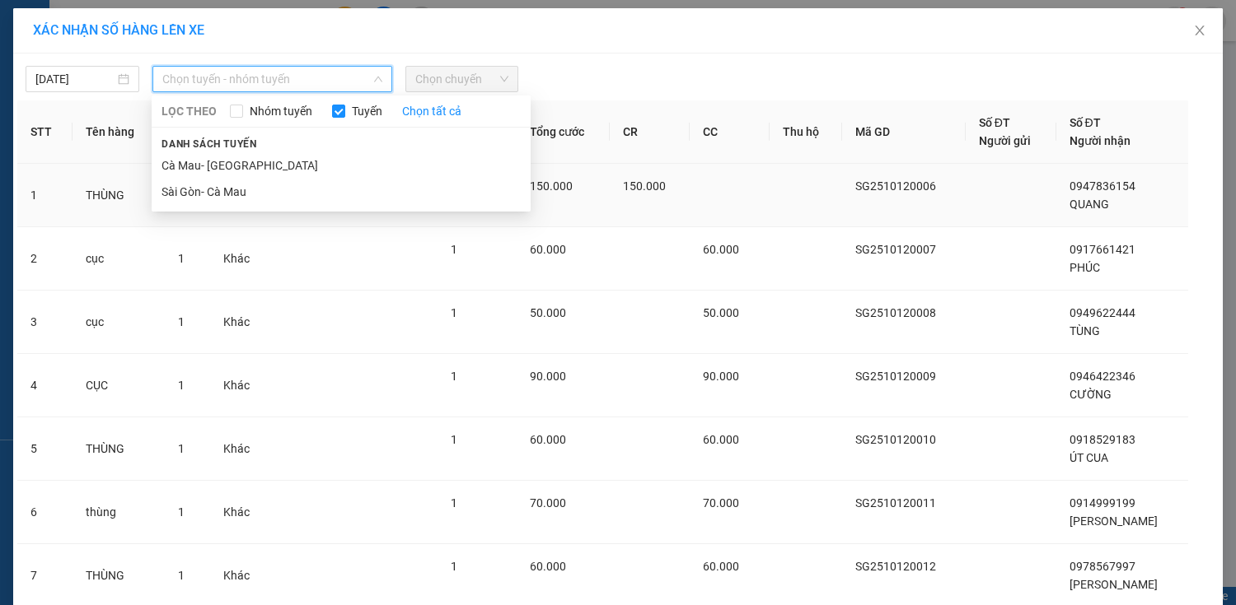
drag, startPoint x: 299, startPoint y: 182, endPoint x: 325, endPoint y: 173, distance: 27.1
click at [303, 182] on li "Sài Gòn- Cà Mau" at bounding box center [341, 192] width 379 height 26
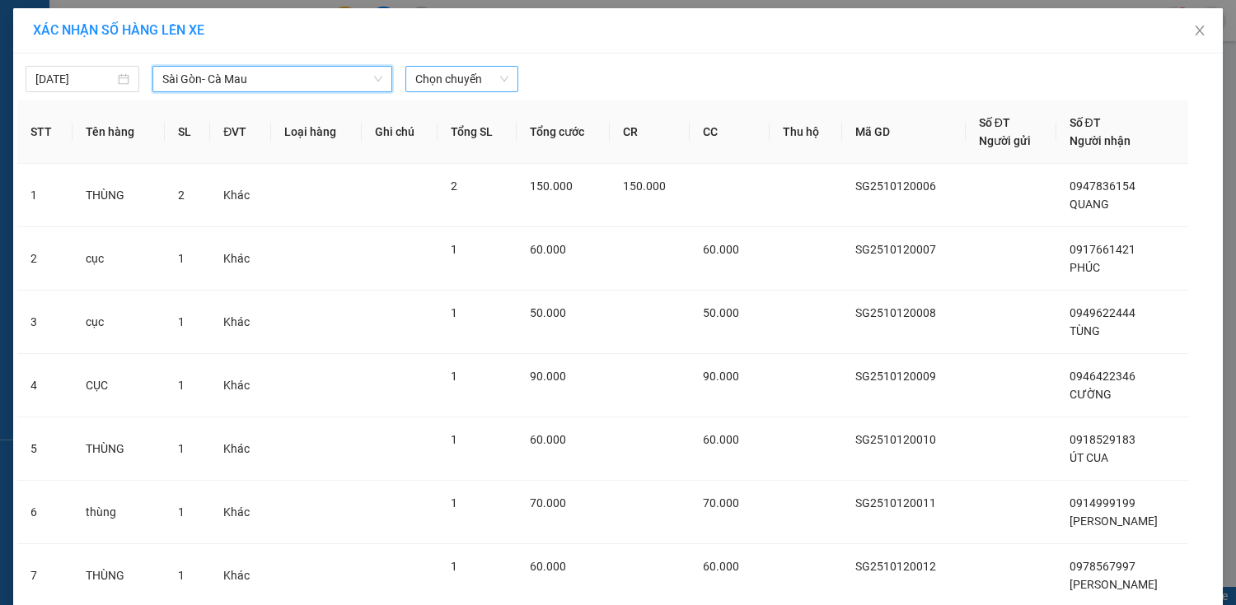
click at [438, 72] on span "Chọn chuyến" at bounding box center [462, 79] width 94 height 25
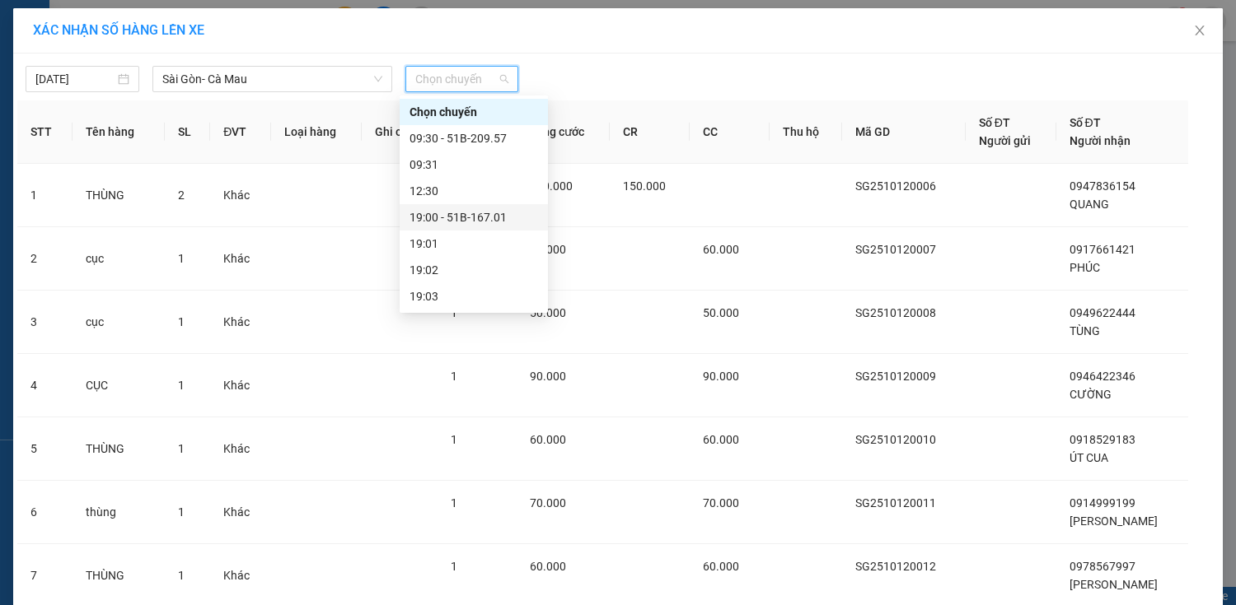
click at [512, 211] on div "19:00 - 51B-167.01" at bounding box center [473, 217] width 129 height 18
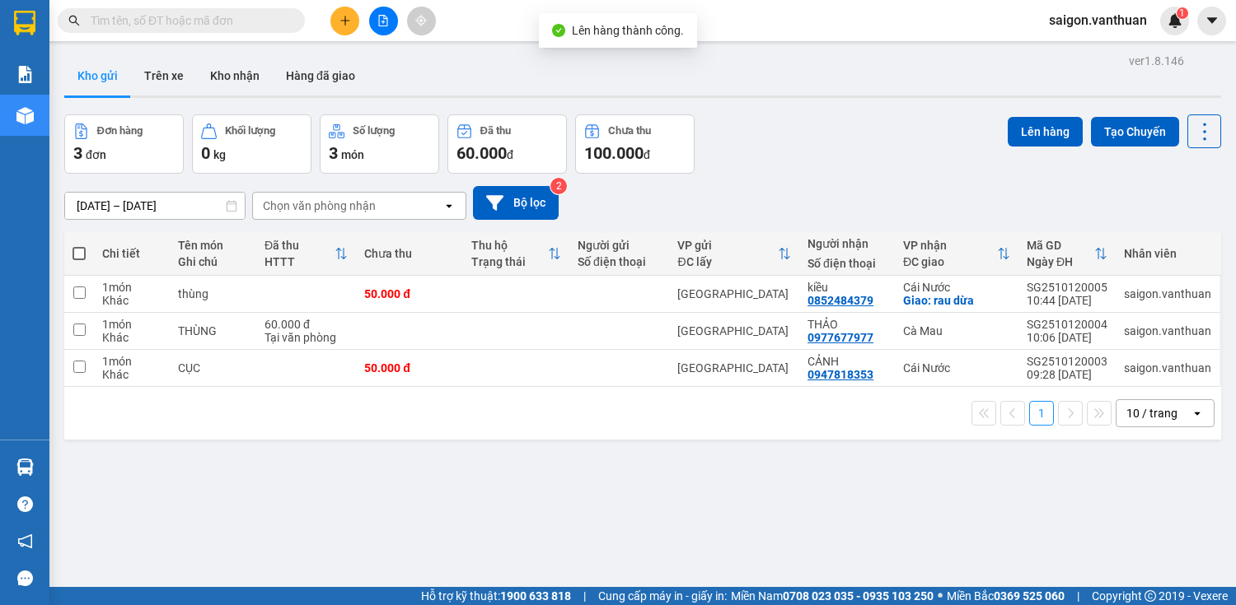
click at [77, 250] on span at bounding box center [78, 253] width 13 height 13
click at [79, 245] on input "checkbox" at bounding box center [79, 245] width 0 height 0
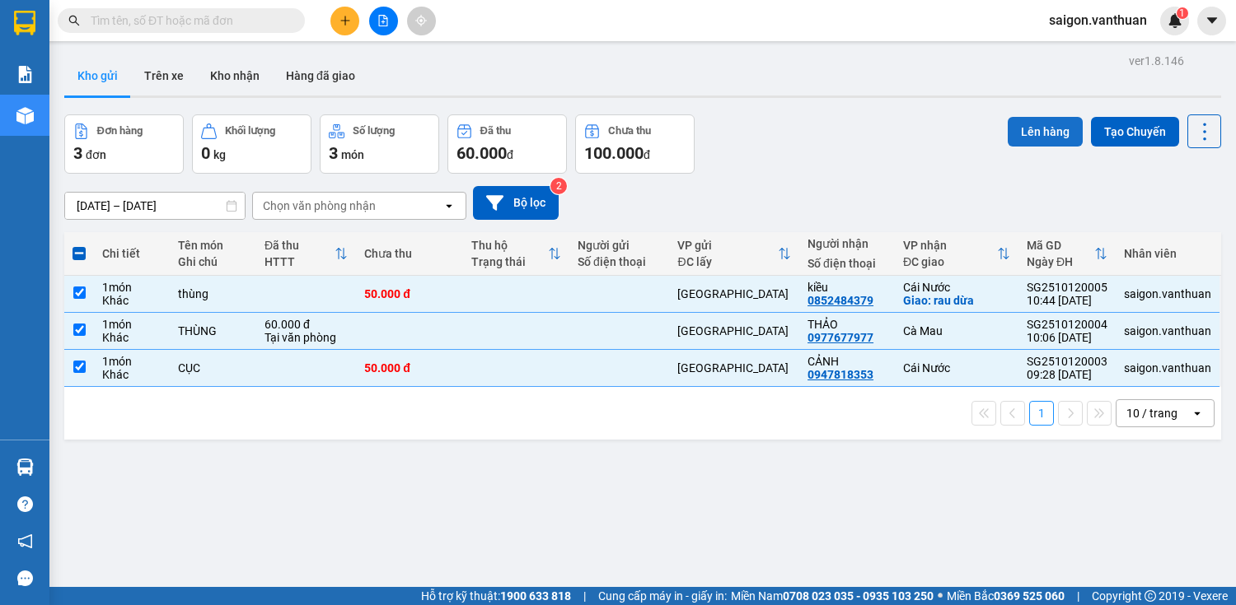
click at [1040, 132] on button "Lên hàng" at bounding box center [1044, 132] width 75 height 30
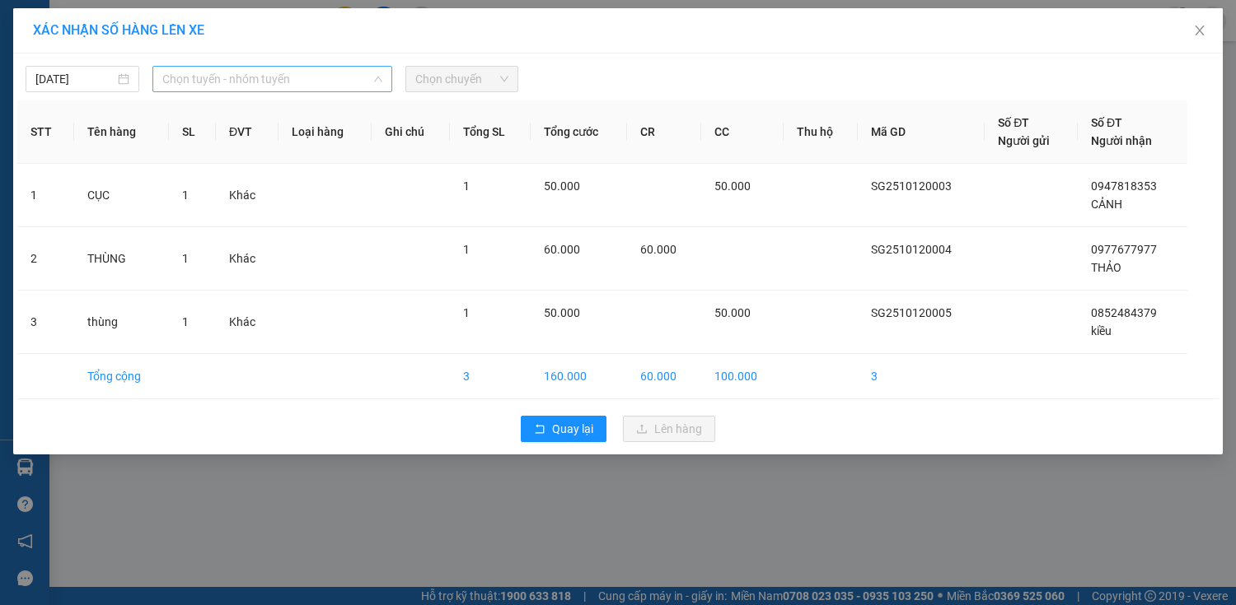
drag, startPoint x: 210, startPoint y: 81, endPoint x: 220, endPoint y: 146, distance: 65.8
click at [211, 82] on span "Chọn tuyến - nhóm tuyến" at bounding box center [272, 79] width 220 height 25
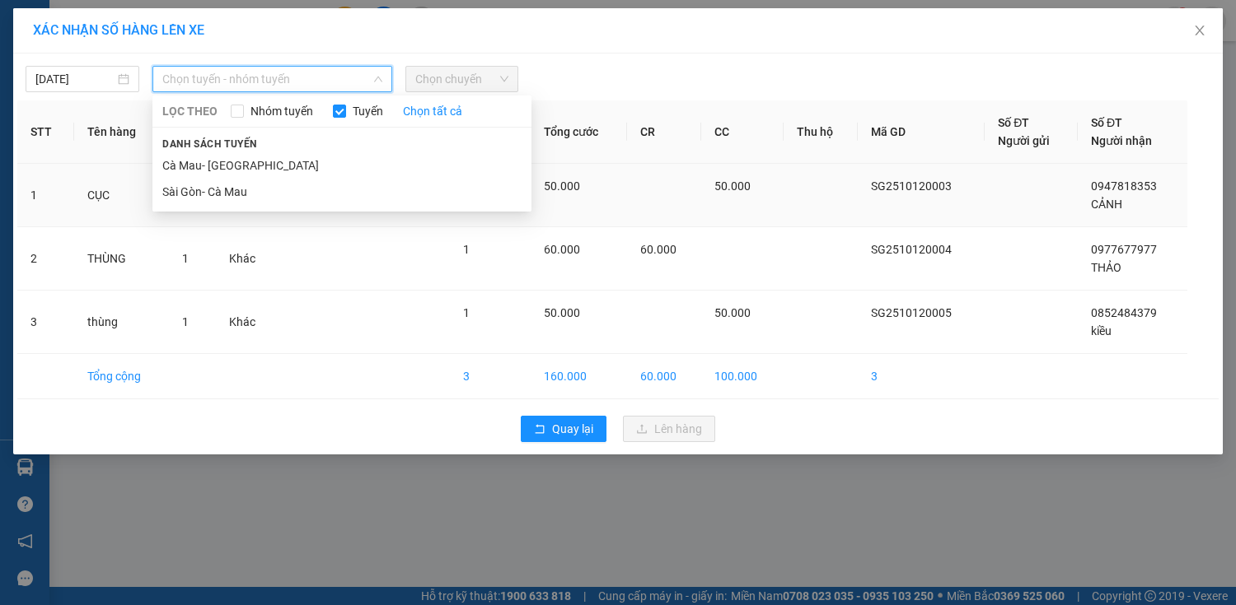
drag, startPoint x: 235, startPoint y: 192, endPoint x: 265, endPoint y: 185, distance: 31.4
click at [236, 192] on li "Sài Gòn- Cà Mau" at bounding box center [341, 192] width 379 height 26
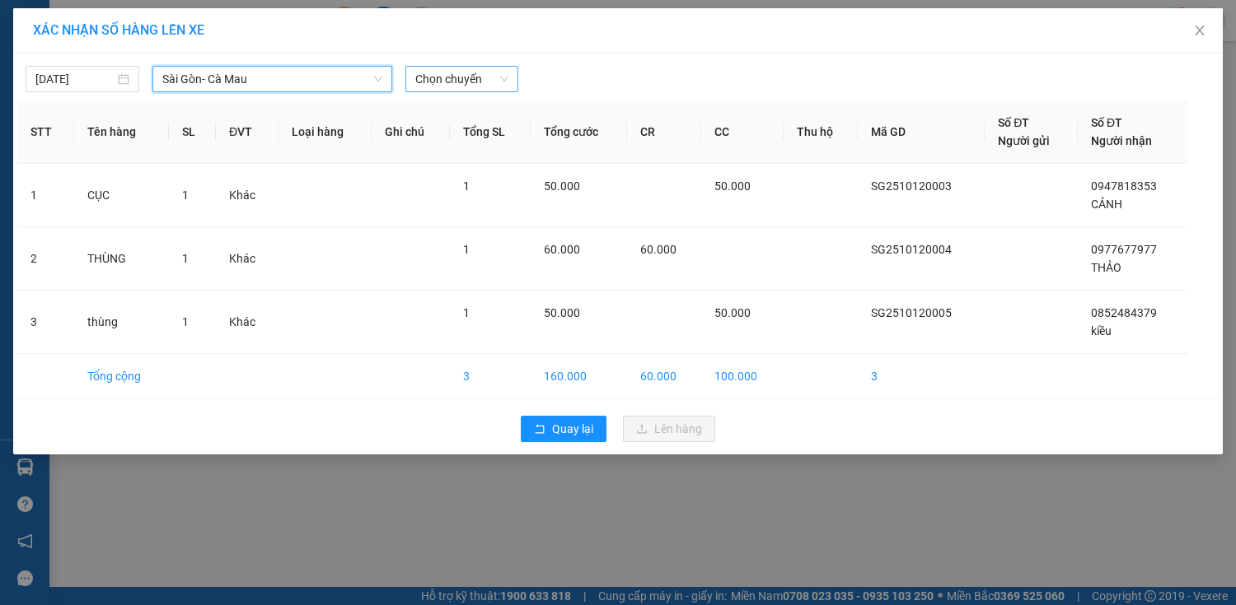
click at [473, 82] on span "Chọn chuyến" at bounding box center [462, 79] width 94 height 25
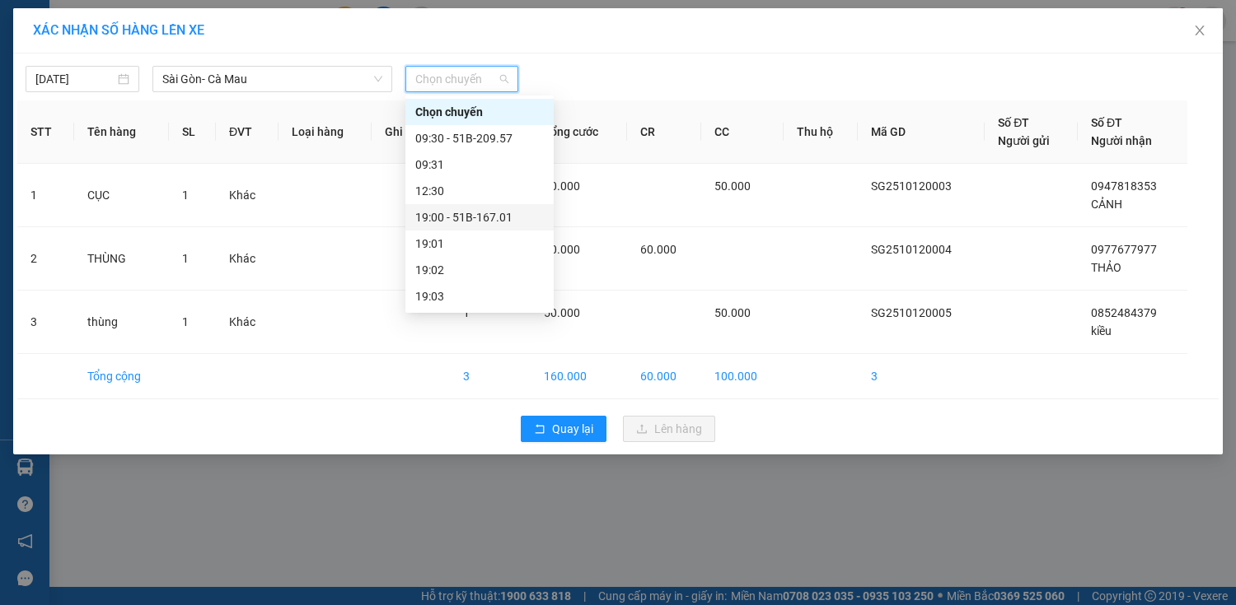
click at [507, 226] on div "19:00 - 51B-167.01" at bounding box center [479, 217] width 129 height 18
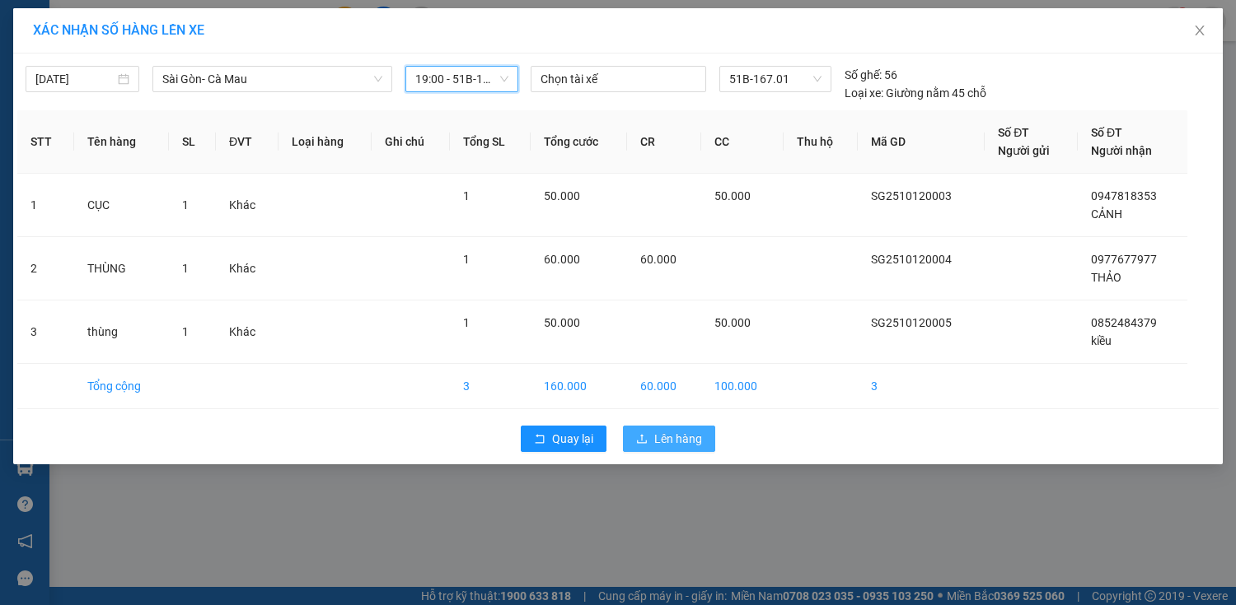
click at [676, 437] on span "Lên hàng" at bounding box center [678, 439] width 48 height 18
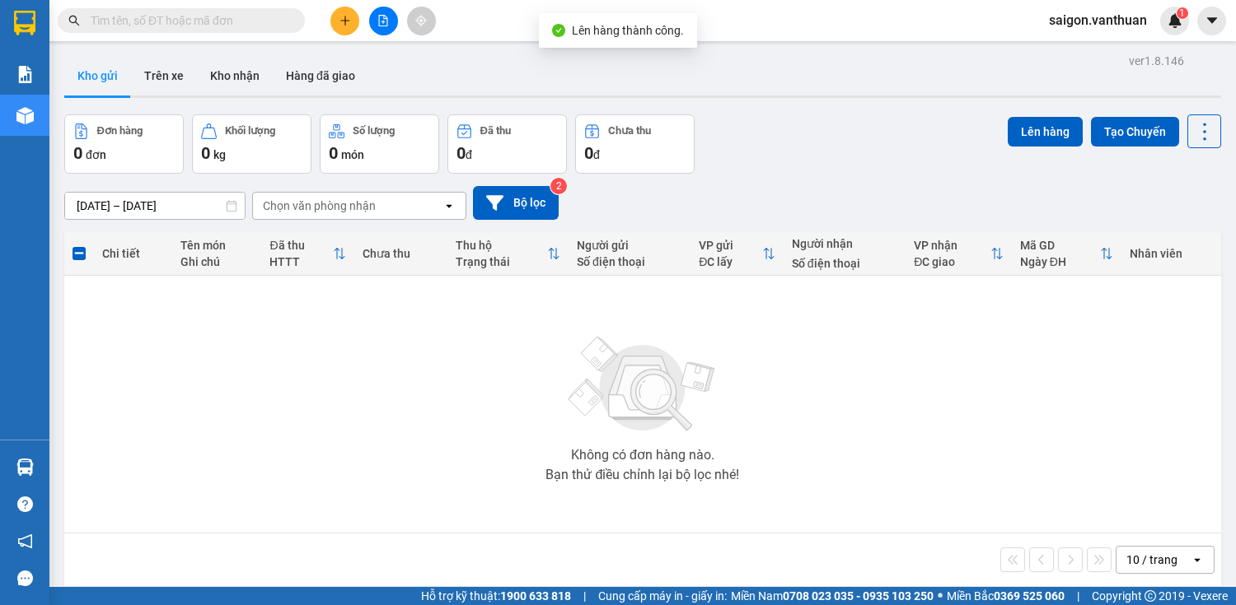
click at [382, 24] on icon "file-add" at bounding box center [383, 21] width 12 height 12
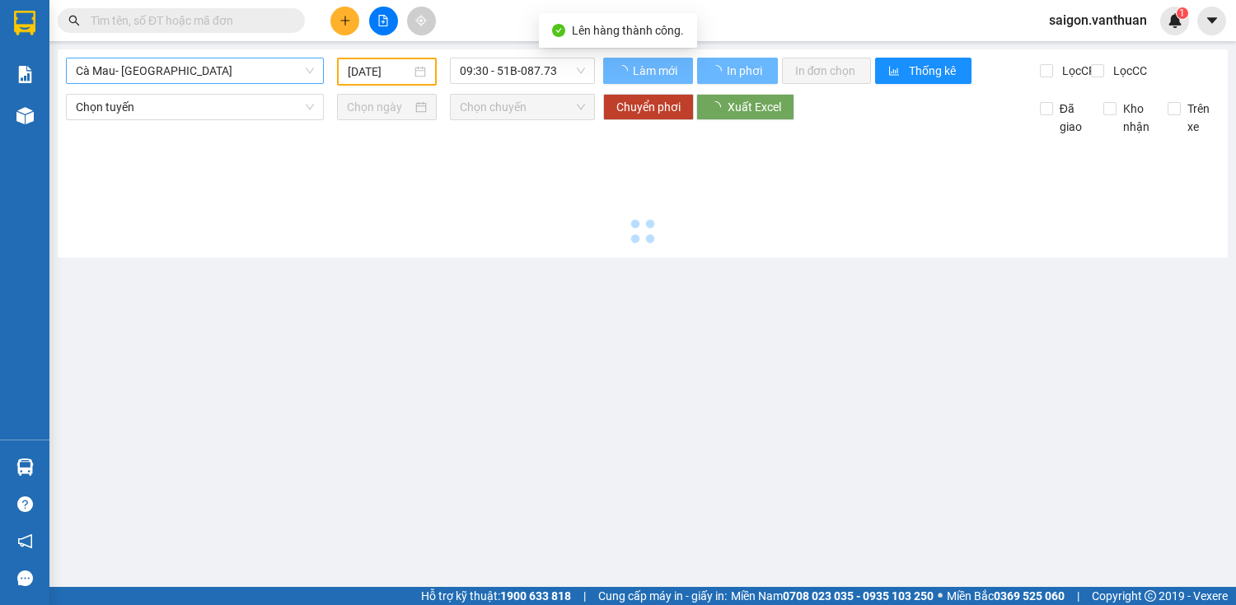
type input "[DATE]"
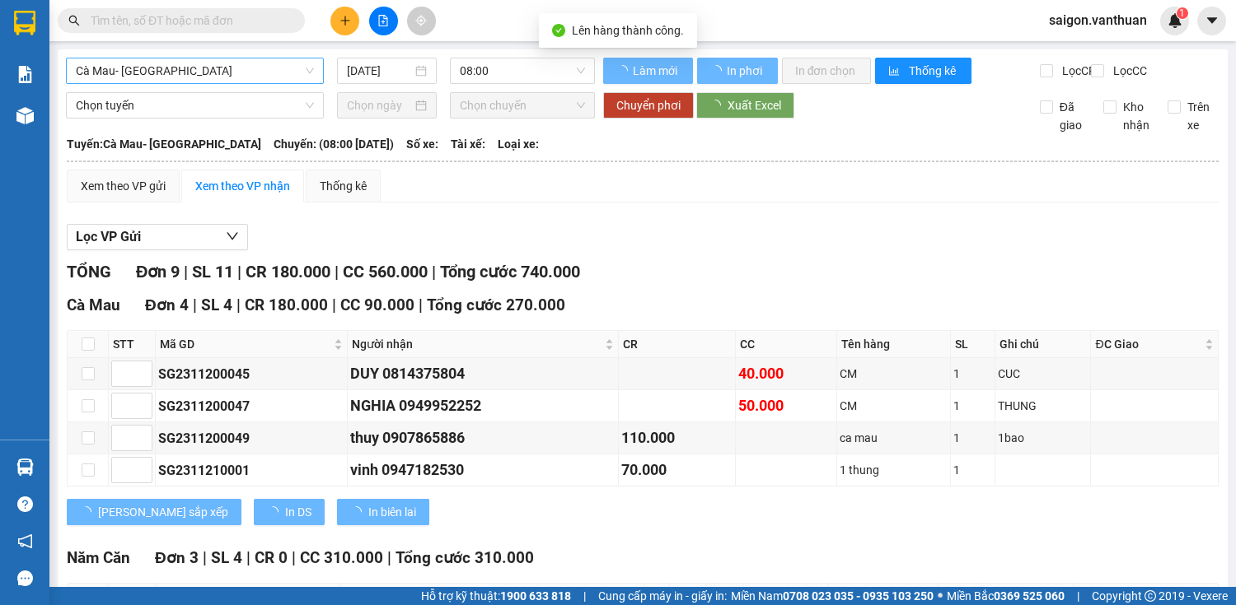
click at [283, 74] on span "Cà Mau- [GEOGRAPHIC_DATA]" at bounding box center [195, 70] width 238 height 25
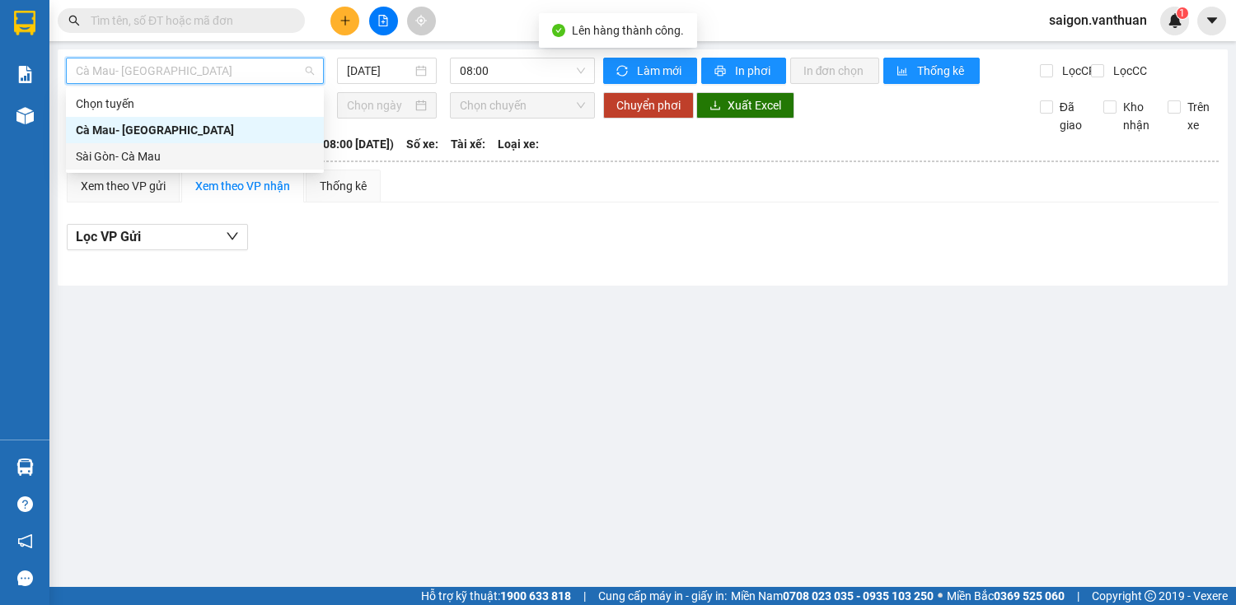
click at [250, 161] on div "Sài Gòn- Cà Mau" at bounding box center [195, 156] width 238 height 18
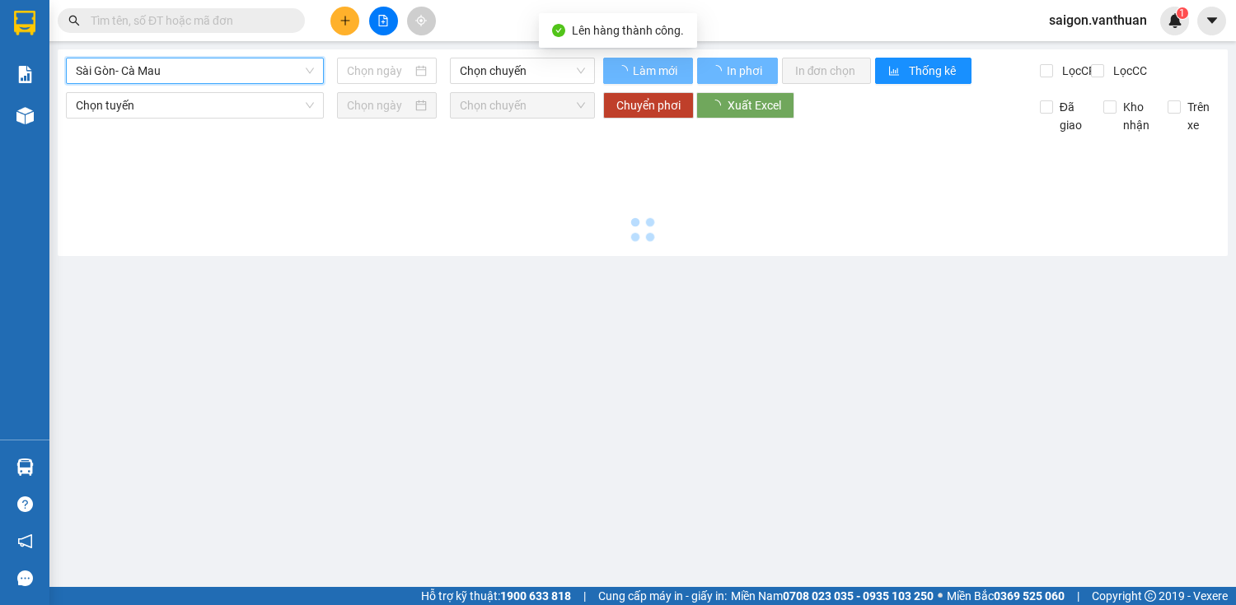
type input "[DATE]"
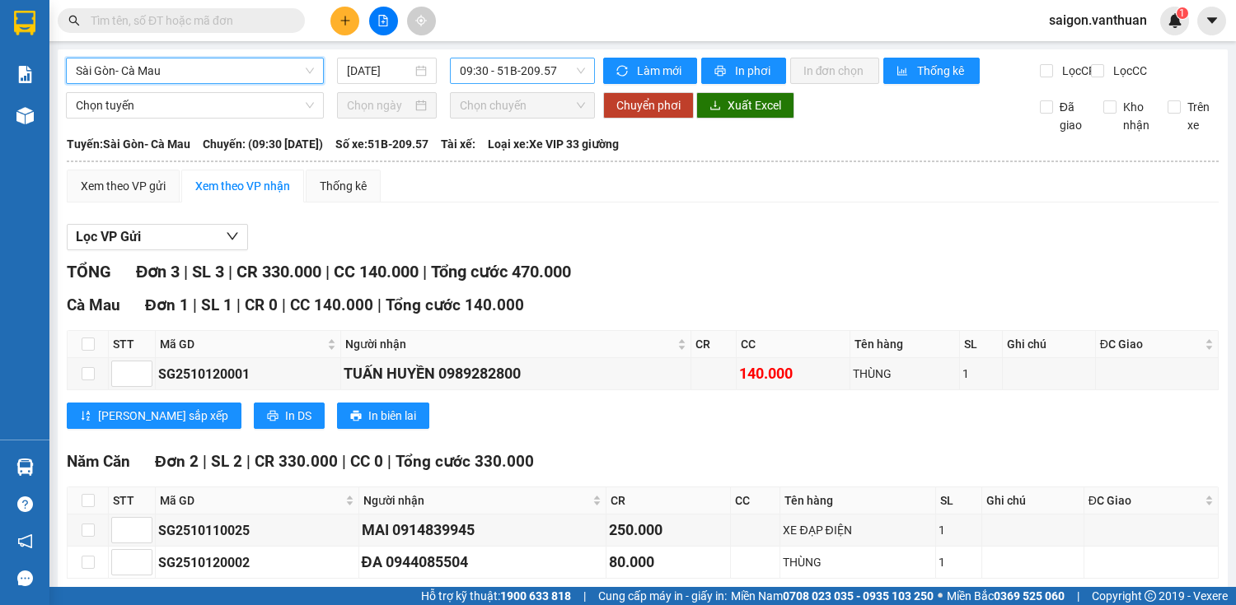
click at [551, 79] on span "09:30 - 51B-209.57" at bounding box center [522, 70] width 125 height 25
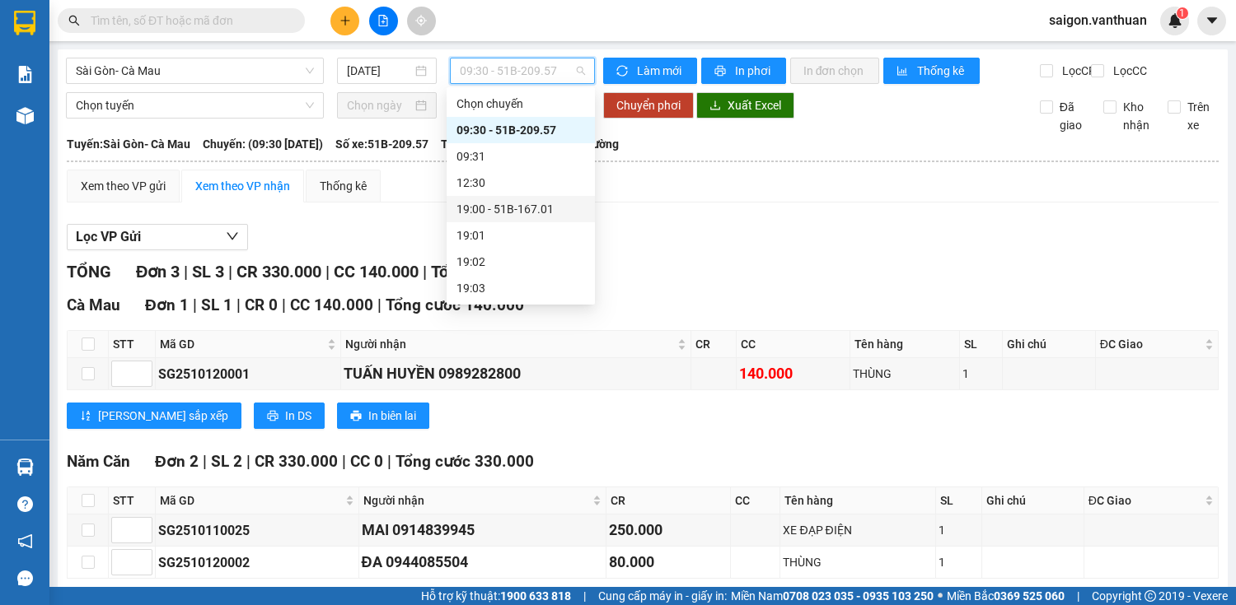
click at [573, 204] on div "19:00 - 51B-167.01" at bounding box center [520, 209] width 129 height 18
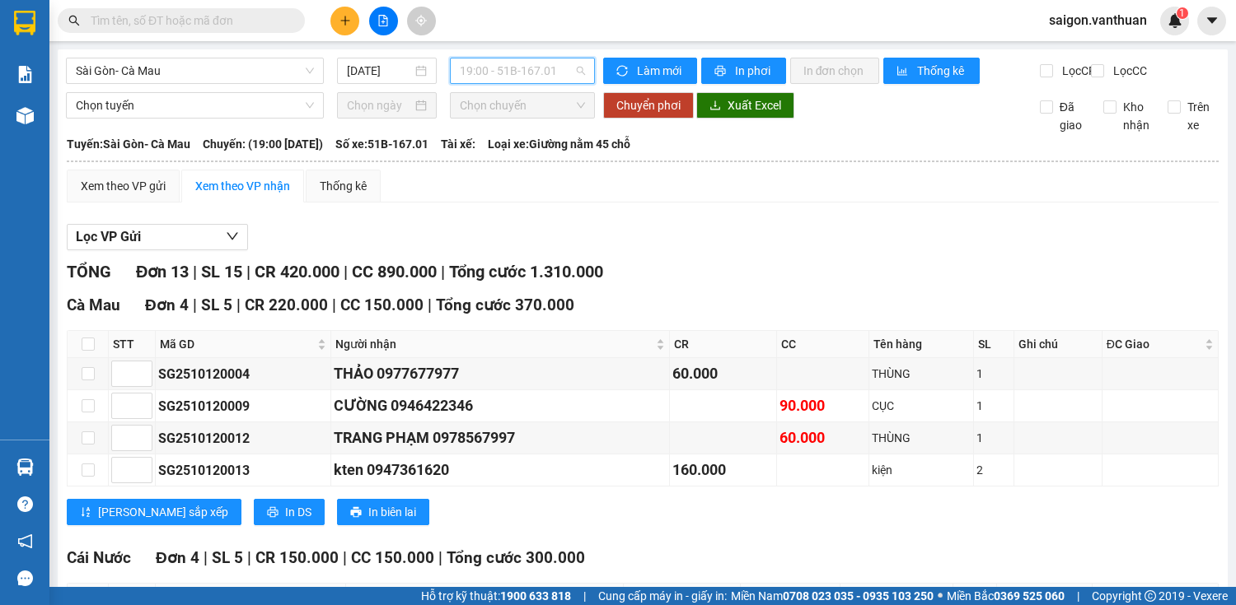
click at [493, 76] on span "19:00 - 51B-167.01" at bounding box center [522, 70] width 125 height 25
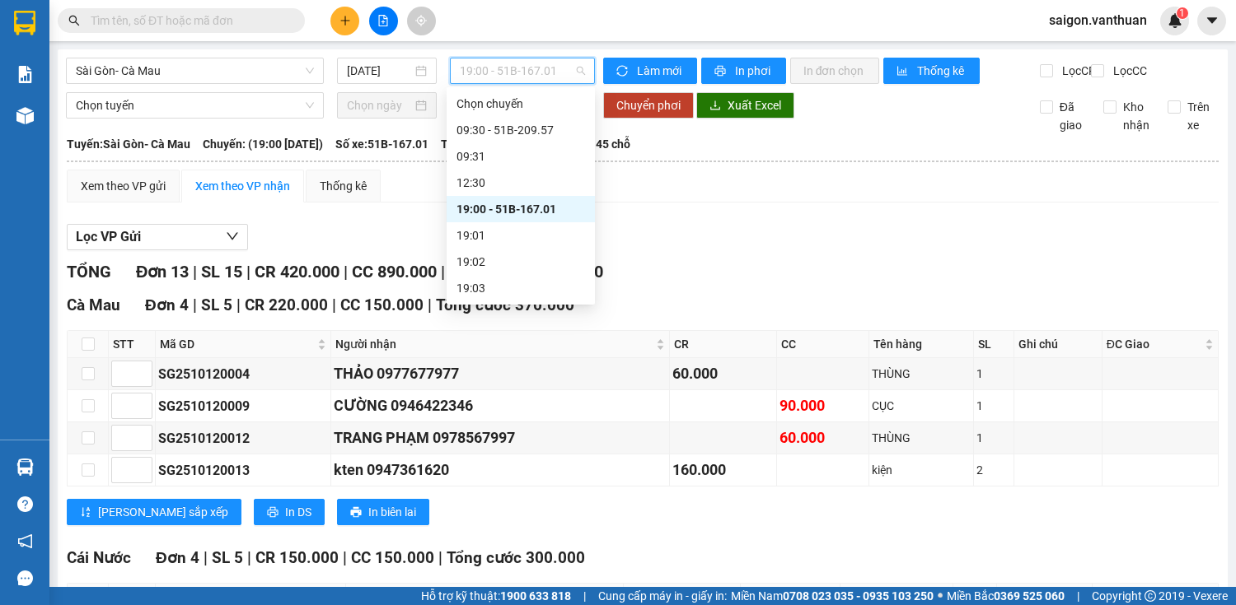
click at [494, 76] on span "19:00 - 51B-167.01" at bounding box center [522, 70] width 125 height 25
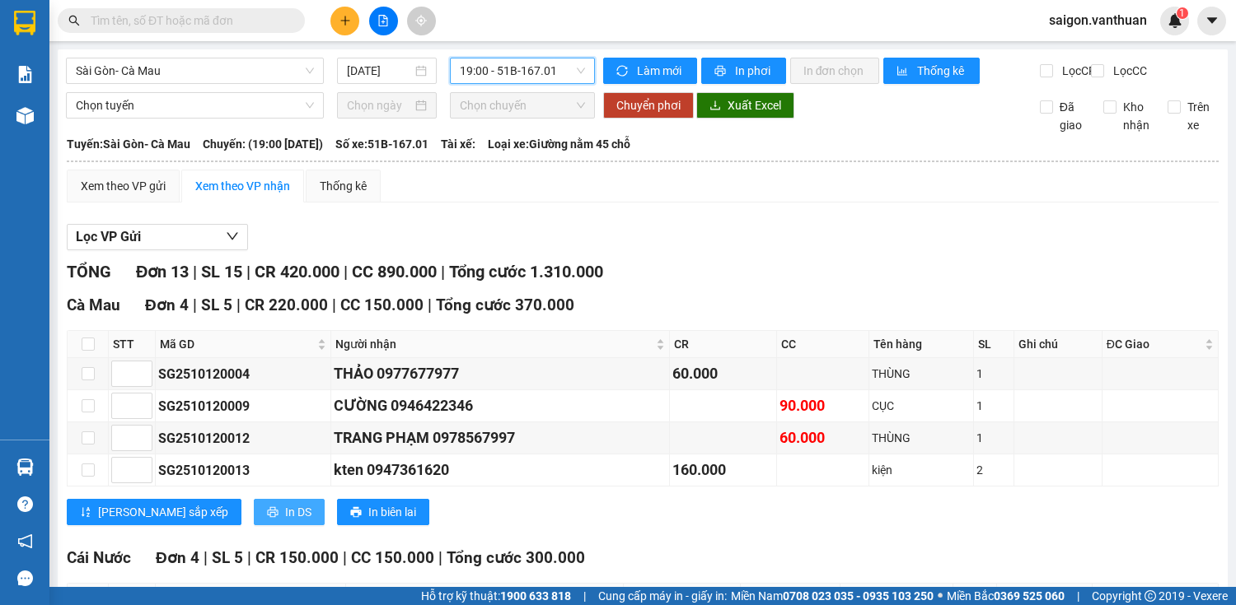
click at [285, 503] on span "In DS" at bounding box center [298, 512] width 26 height 18
